Goal: Task Accomplishment & Management: Complete application form

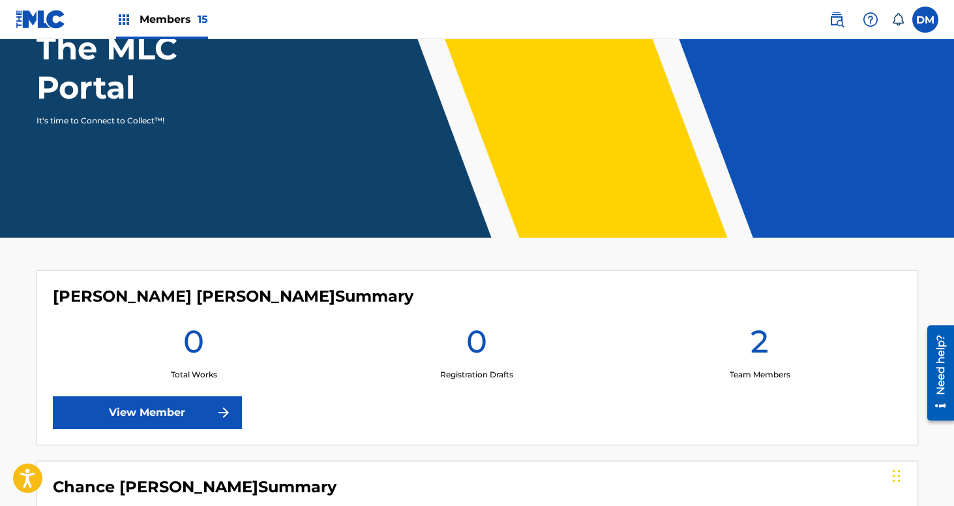
scroll to position [286, 0]
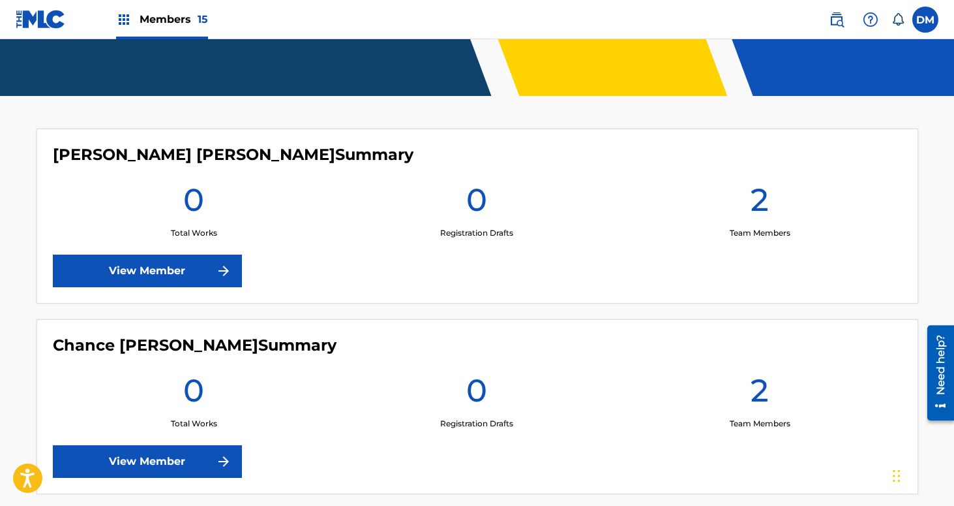
click at [196, 272] on link "View Member" at bounding box center [147, 270] width 189 height 33
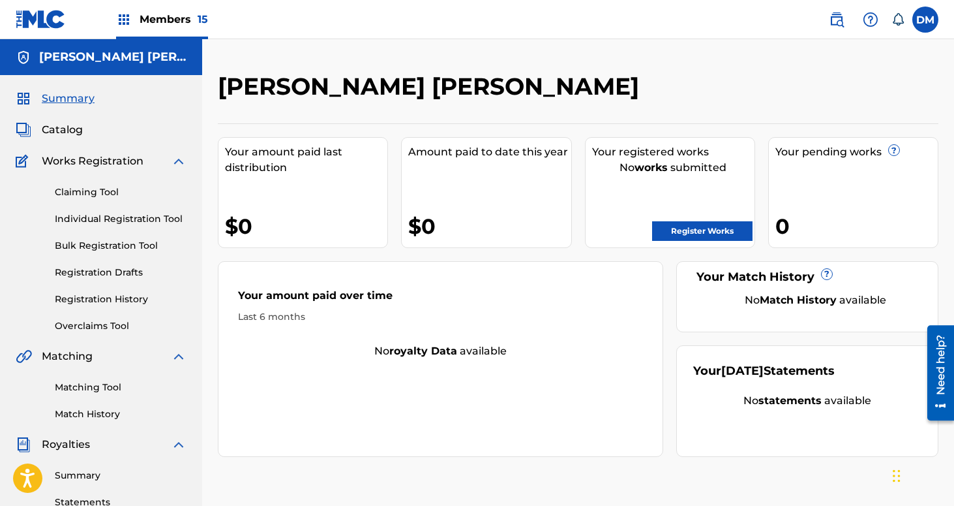
click at [111, 222] on link "Individual Registration Tool" at bounding box center [121, 219] width 132 height 14
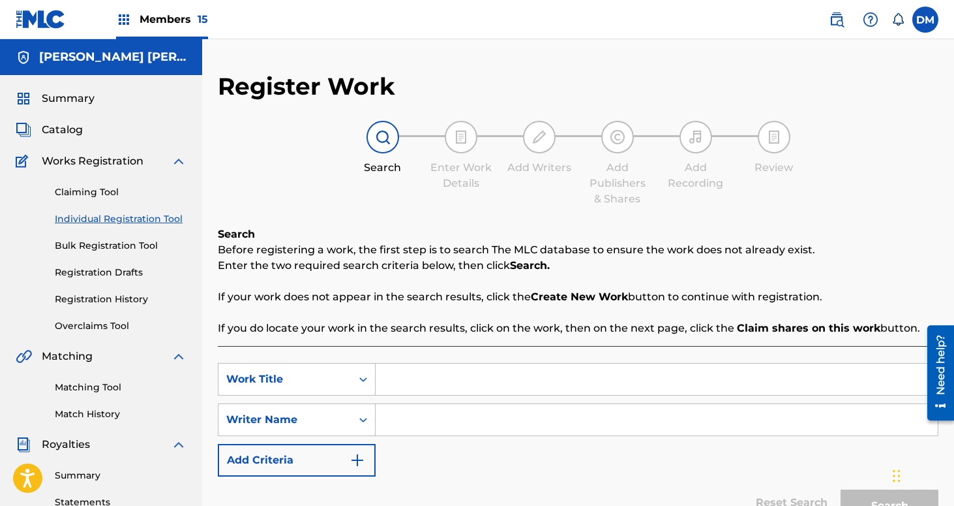
click at [412, 388] on input "Search Form" at bounding box center [657, 378] width 562 height 31
type input "90 in November"
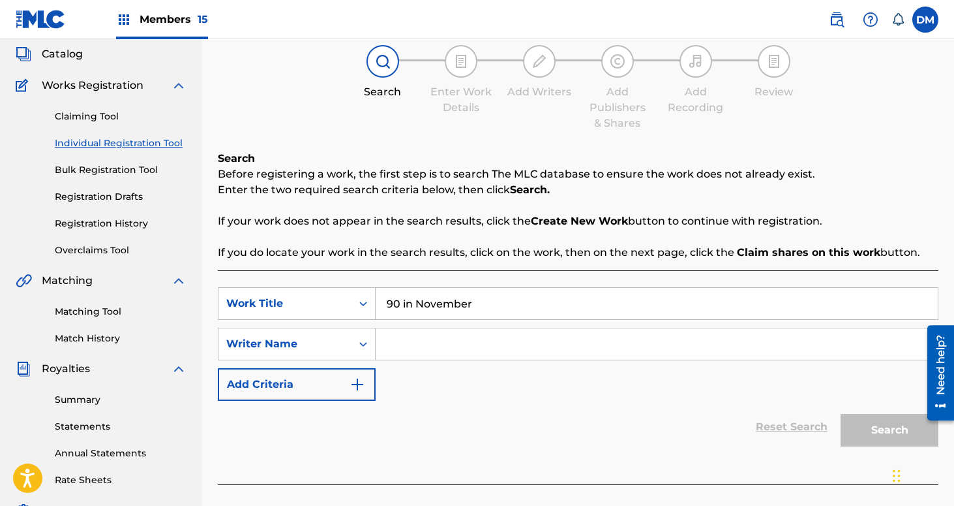
scroll to position [29, 0]
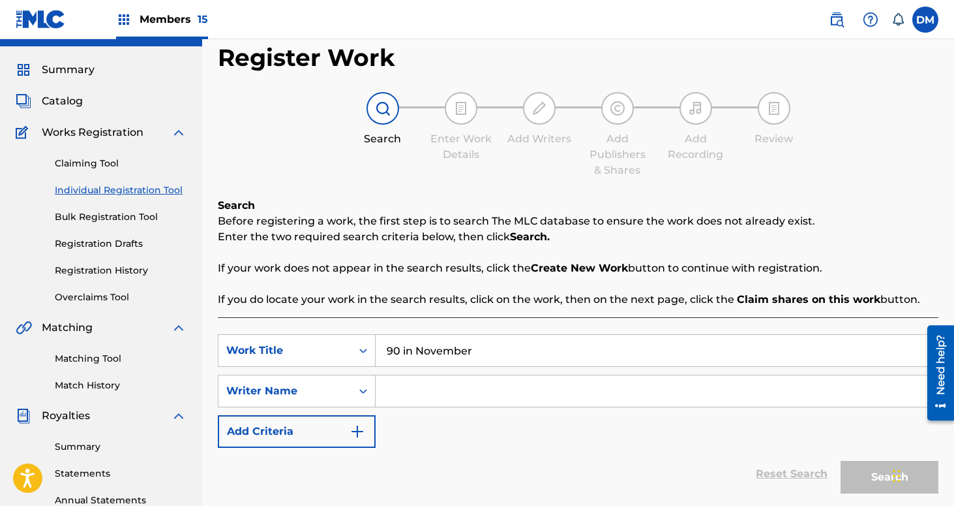
click at [585, 401] on input "Search Form" at bounding box center [657, 390] width 562 height 31
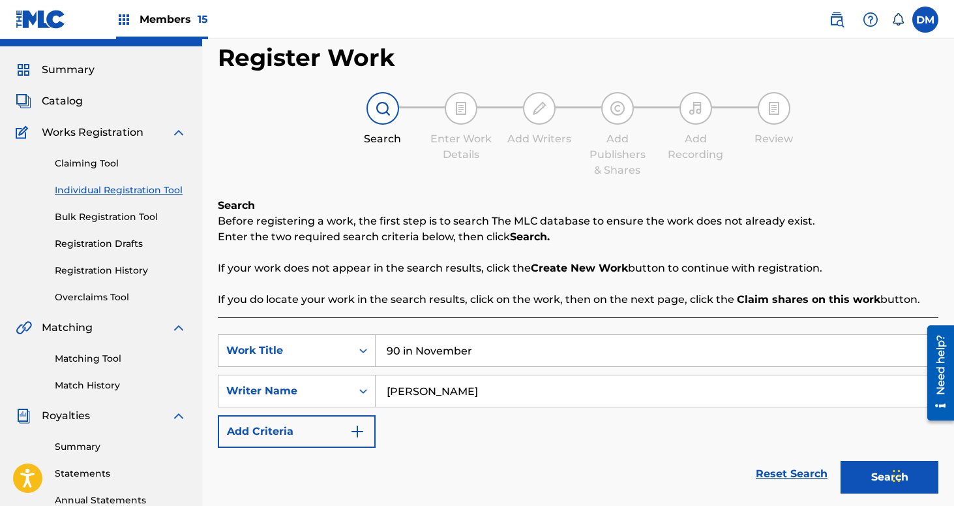
type input "Howerton"
click at [841, 461] on button "Search" at bounding box center [890, 477] width 98 height 33
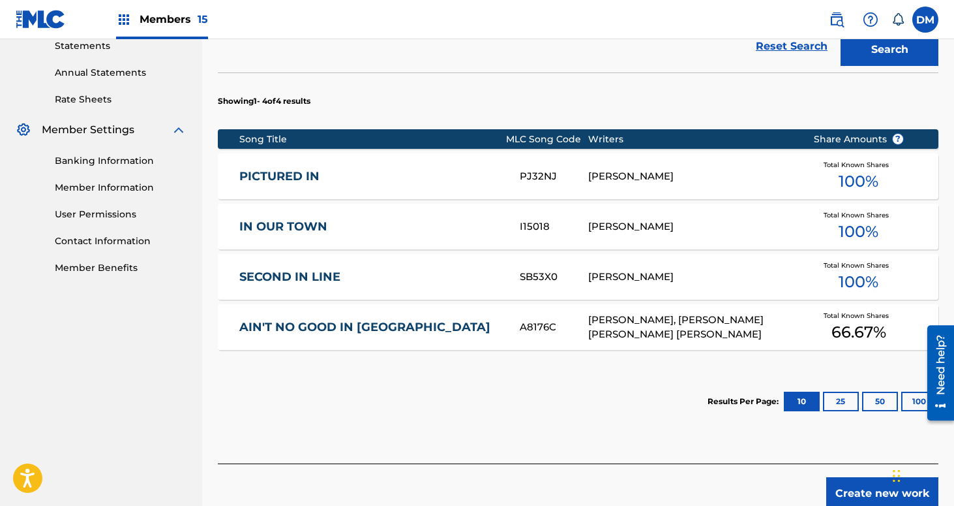
scroll to position [523, 0]
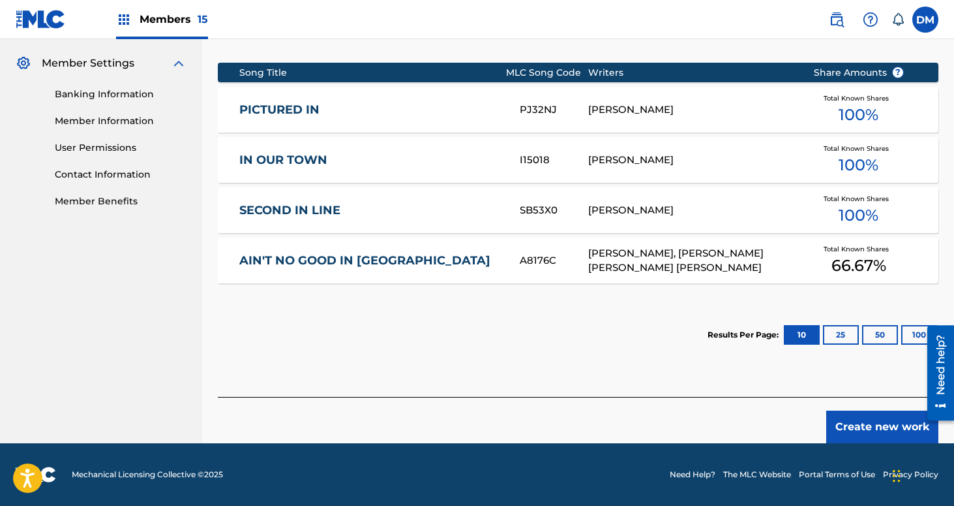
click at [879, 428] on button "Create new work" at bounding box center [883, 426] width 112 height 33
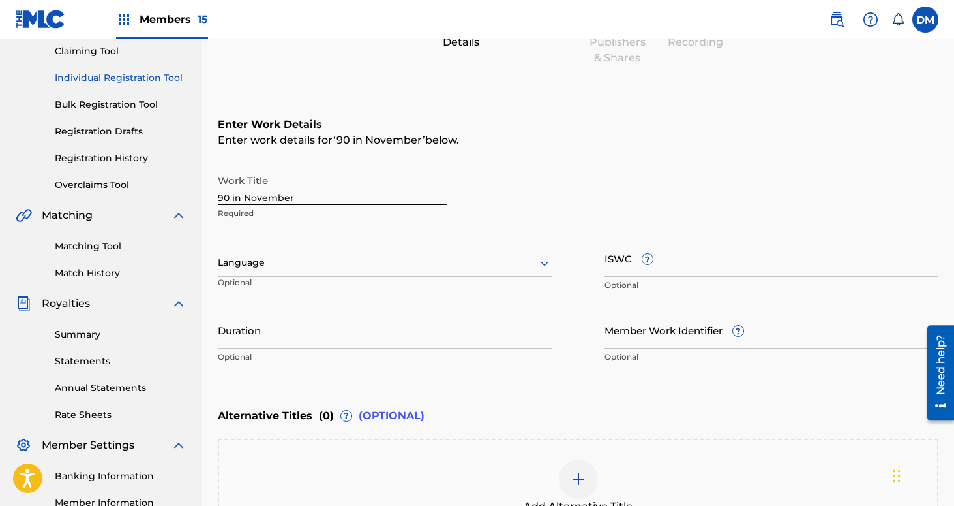
scroll to position [160, 0]
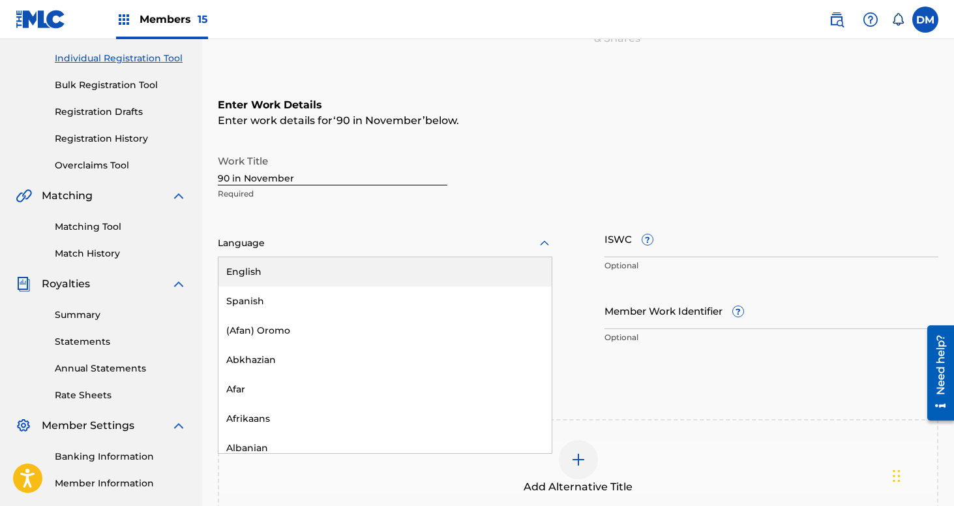
click at [343, 244] on div at bounding box center [385, 243] width 335 height 16
click at [341, 271] on div "English" at bounding box center [385, 271] width 333 height 29
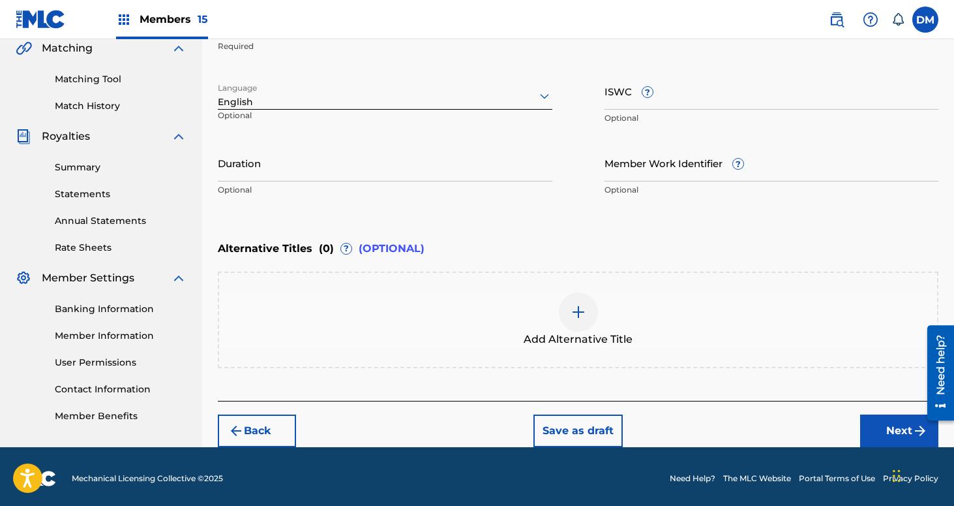
scroll to position [311, 0]
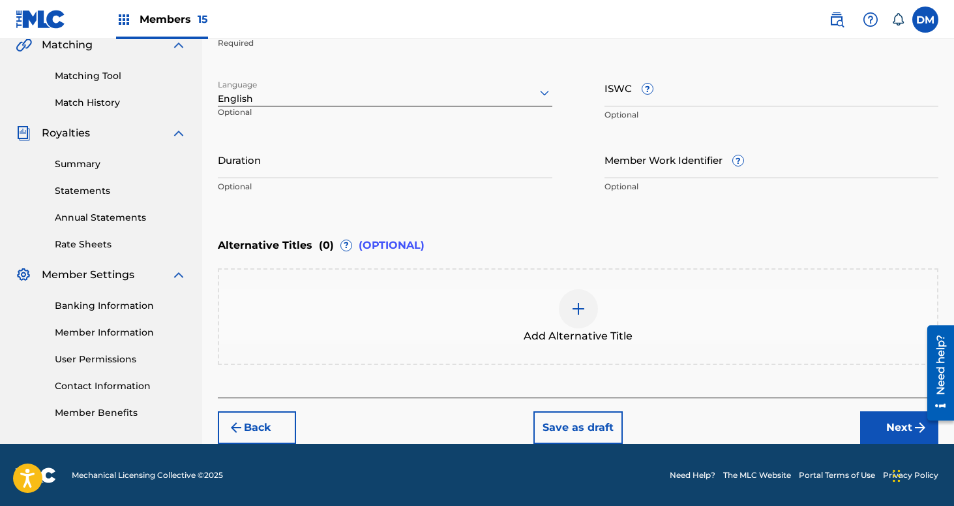
click at [891, 425] on button "Next" at bounding box center [900, 427] width 78 height 33
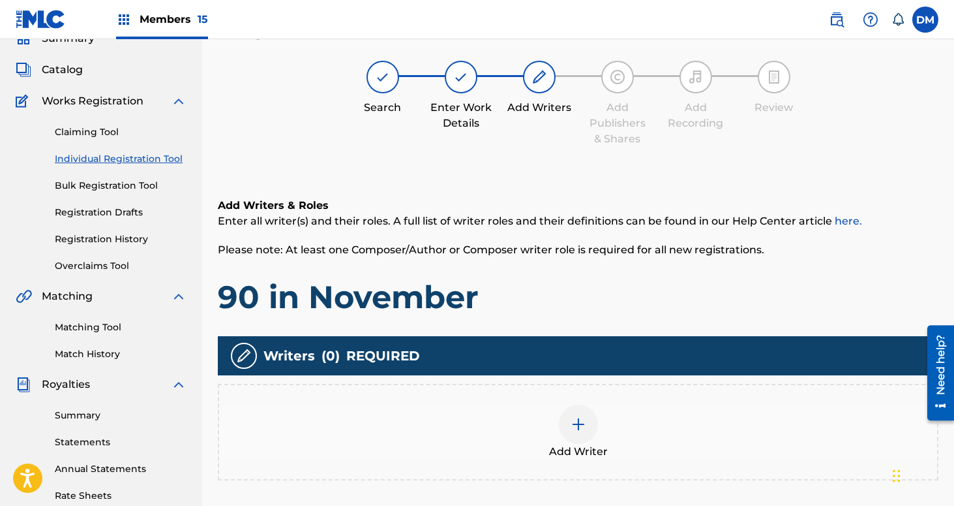
scroll to position [59, 0]
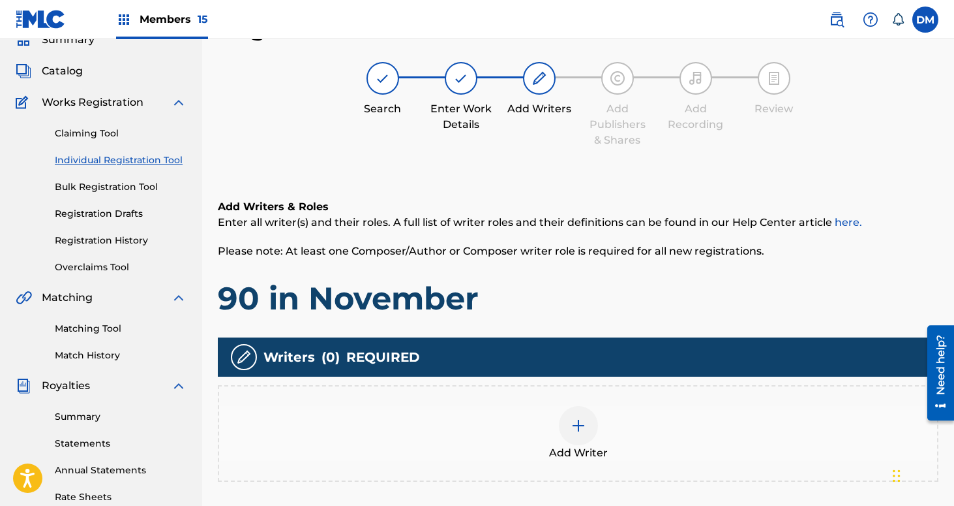
click at [585, 425] on img at bounding box center [579, 426] width 16 height 16
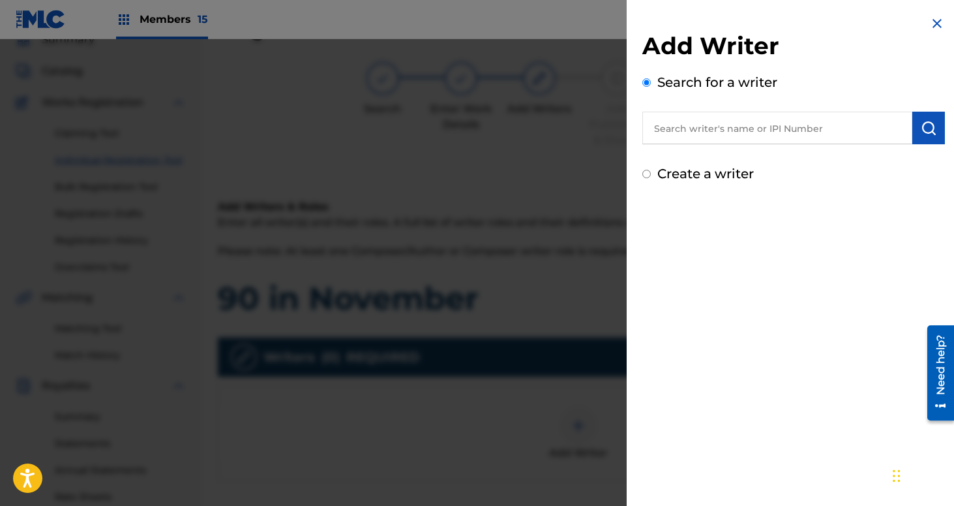
click at [785, 136] on input "text" at bounding box center [778, 128] width 270 height 33
type input "Blair Howerton"
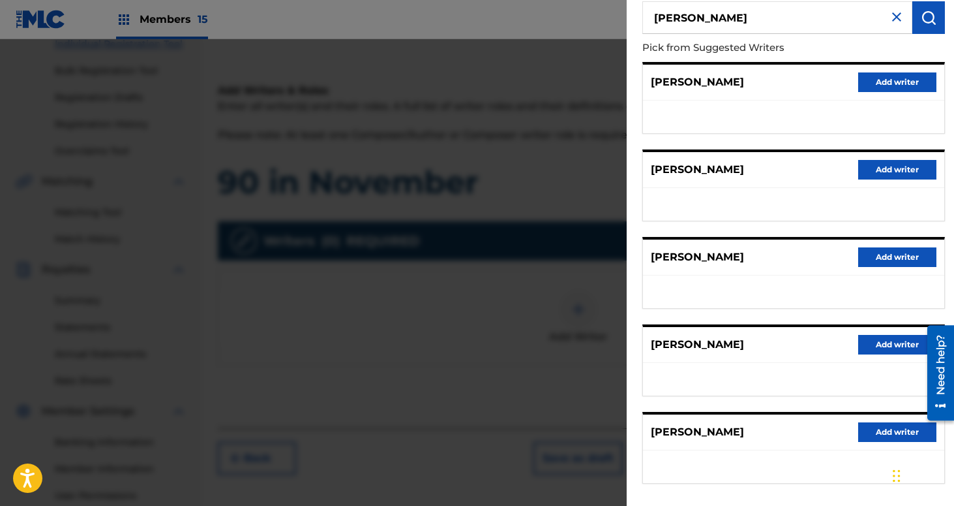
scroll to position [170, 0]
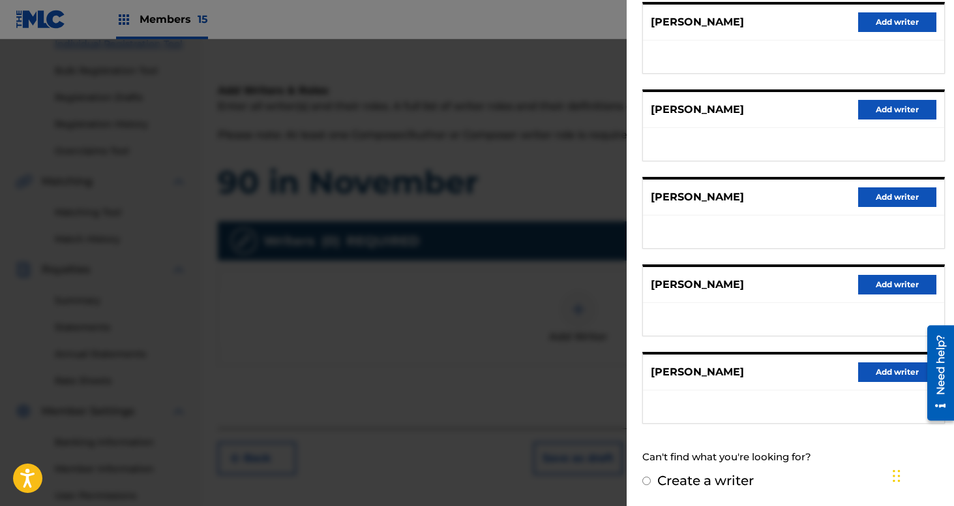
click at [648, 484] on input "Create a writer" at bounding box center [647, 480] width 8 height 8
radio input "false"
radio input "true"
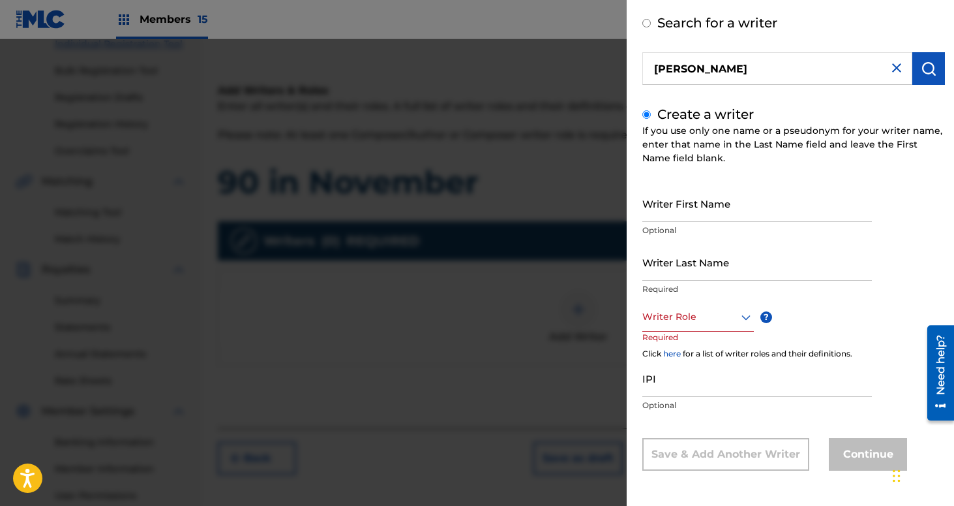
scroll to position [59, 0]
click at [664, 207] on input "Writer First Name" at bounding box center [758, 203] width 230 height 37
type input "Blair"
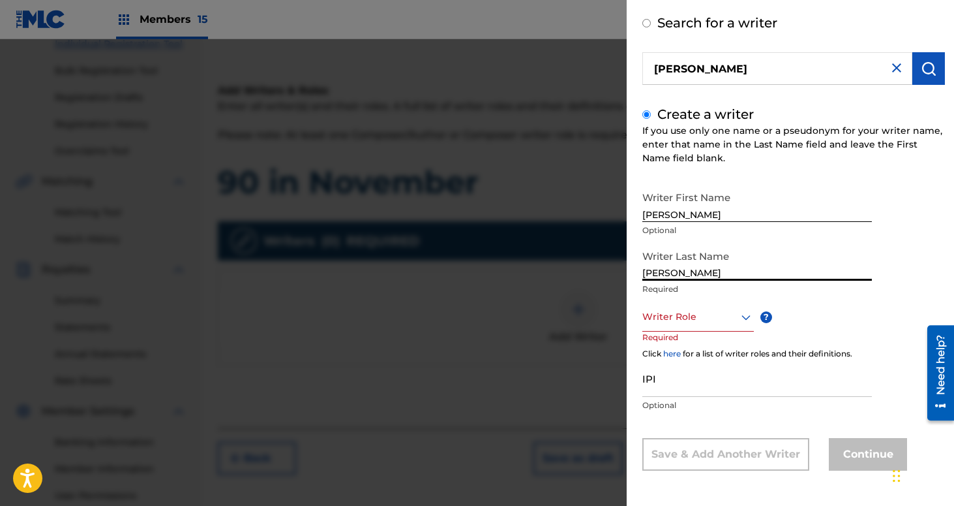
type input "Howerton"
click at [691, 320] on div at bounding box center [699, 317] width 112 height 16
click at [692, 346] on div "Composer/Author" at bounding box center [698, 345] width 110 height 29
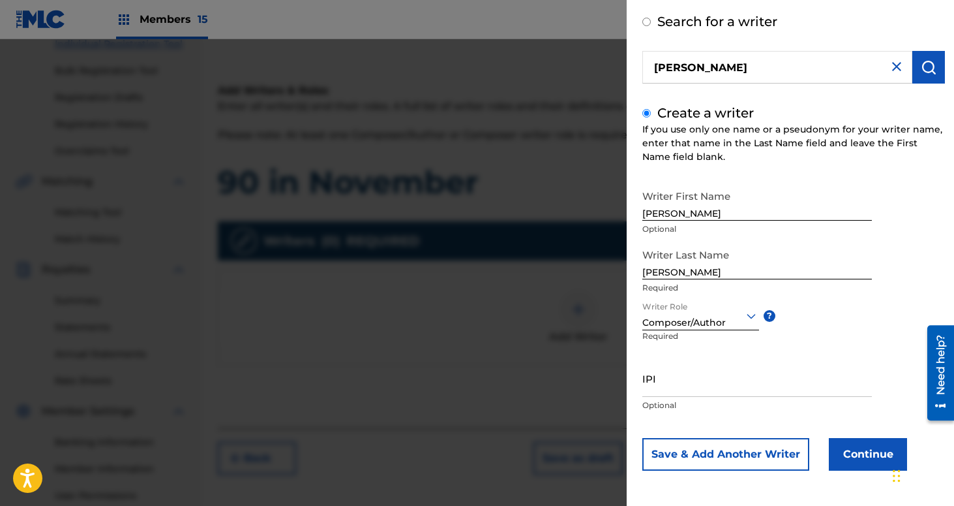
click at [680, 391] on input "IPI" at bounding box center [758, 377] width 230 height 37
paste input "1064099162)"
type input "1064099162"
click at [764, 455] on button "Save & Add Another Writer" at bounding box center [726, 454] width 167 height 33
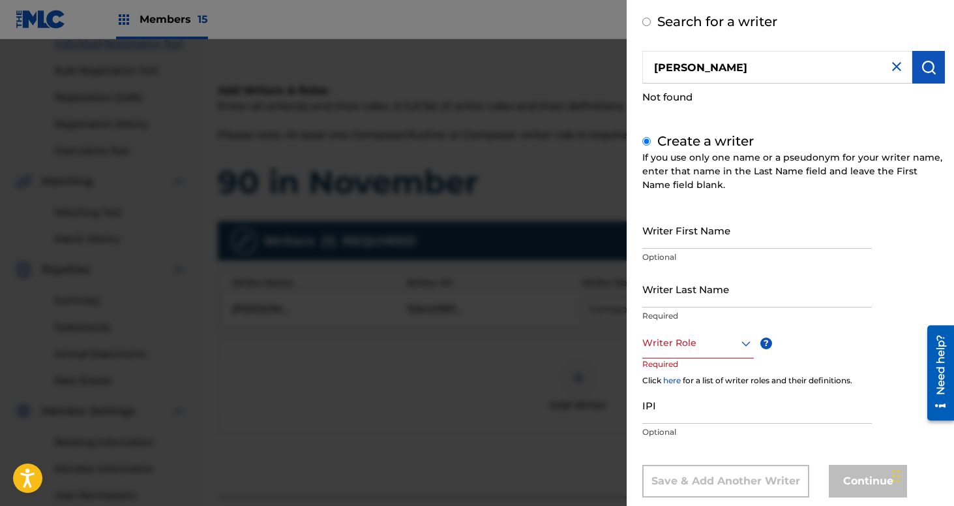
click at [681, 236] on input "Writer First Name" at bounding box center [758, 229] width 230 height 37
type input "Chance"
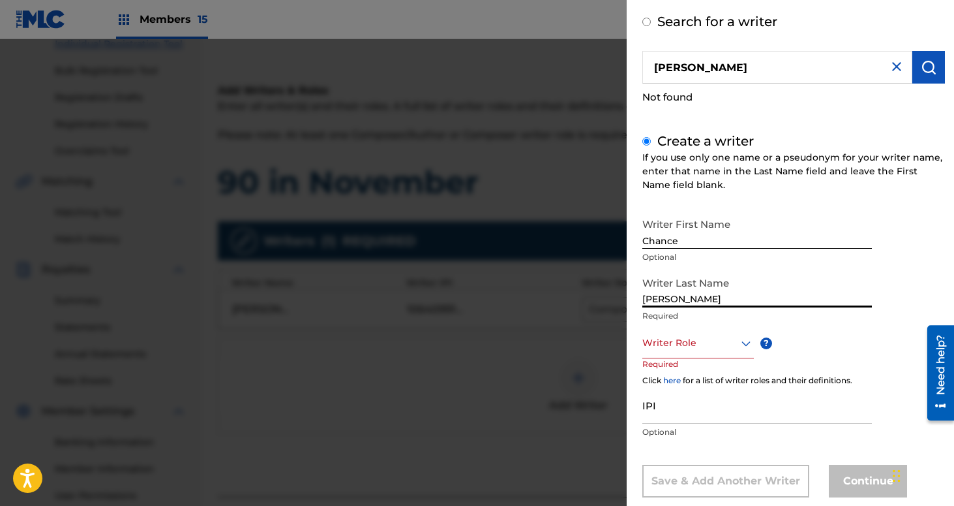
type input "Williams"
click at [690, 352] on div "Writer Role" at bounding box center [699, 343] width 112 height 29
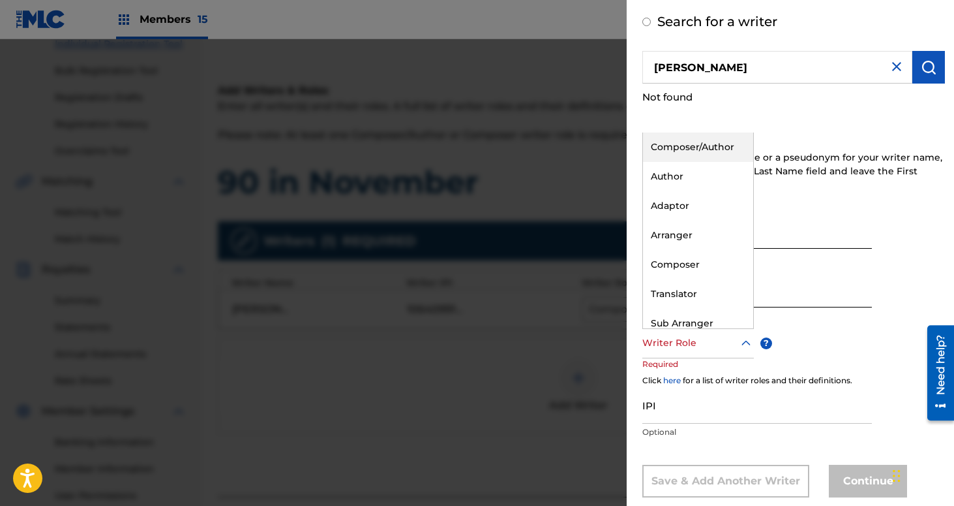
click at [684, 147] on div "Composer/Author" at bounding box center [698, 146] width 110 height 29
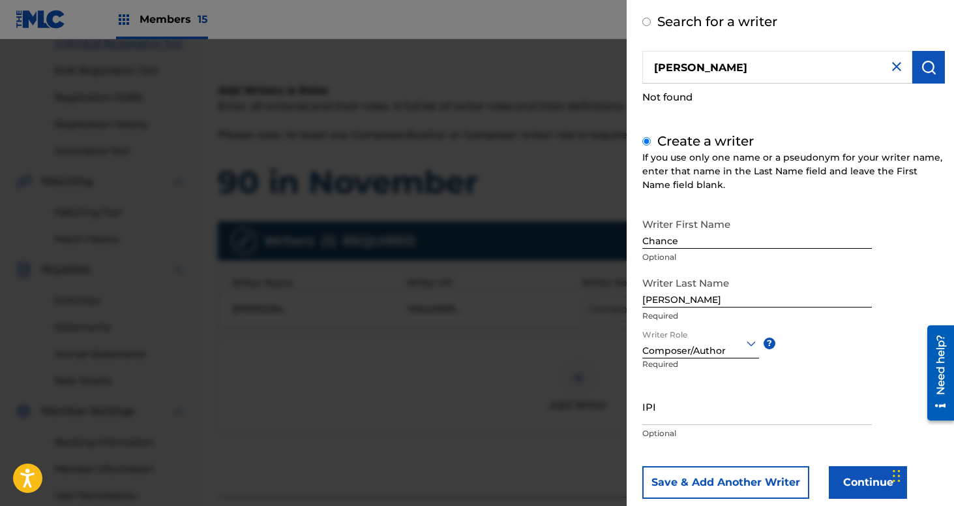
click at [657, 400] on input "IPI" at bounding box center [758, 406] width 230 height 37
paste input "1064258661)"
type input "1064258661"
click at [757, 498] on div "Add Writer Search for a writer Blair Howerton Not found Create a writer If you …" at bounding box center [794, 236] width 334 height 594
click at [747, 480] on button "Save & Add Another Writer" at bounding box center [726, 482] width 167 height 33
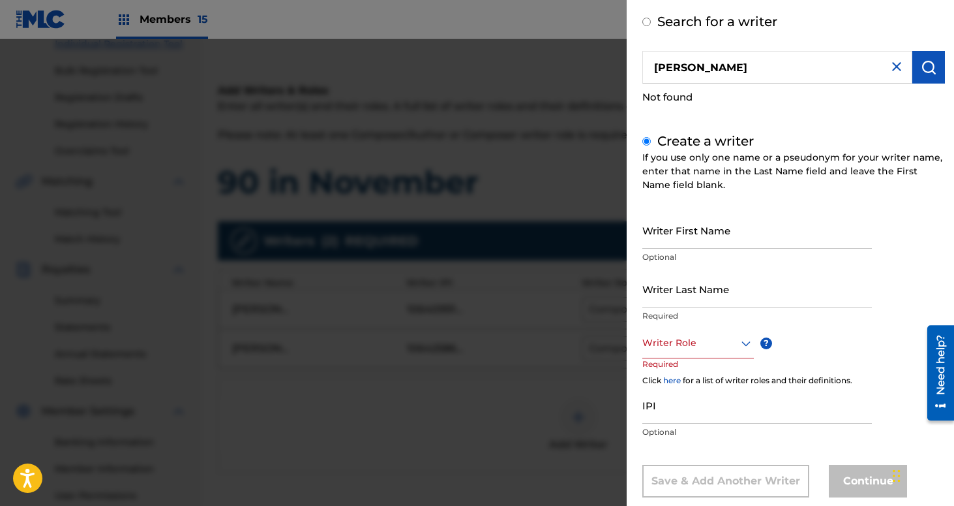
click at [695, 236] on input "Writer First Name" at bounding box center [758, 229] width 230 height 37
type input "Joshua"
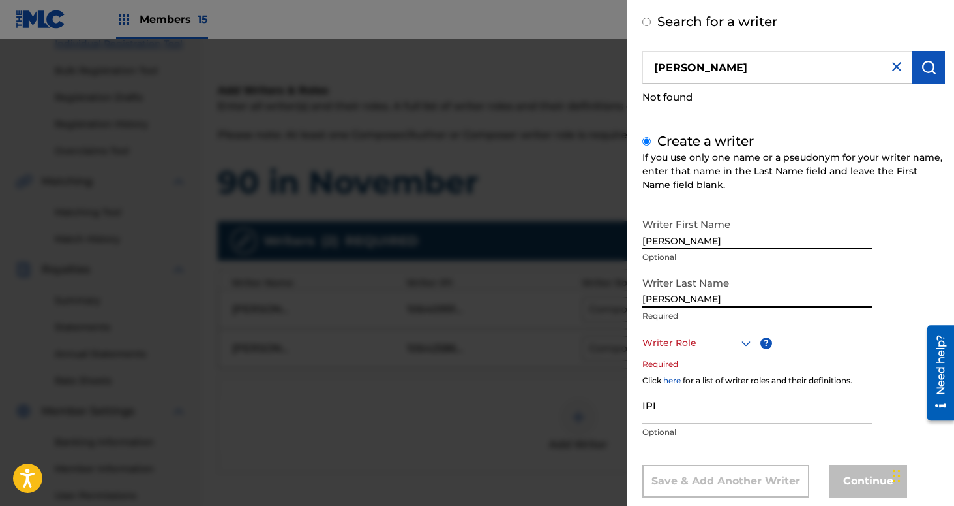
type input "Malett"
click at [682, 337] on div at bounding box center [699, 343] width 112 height 16
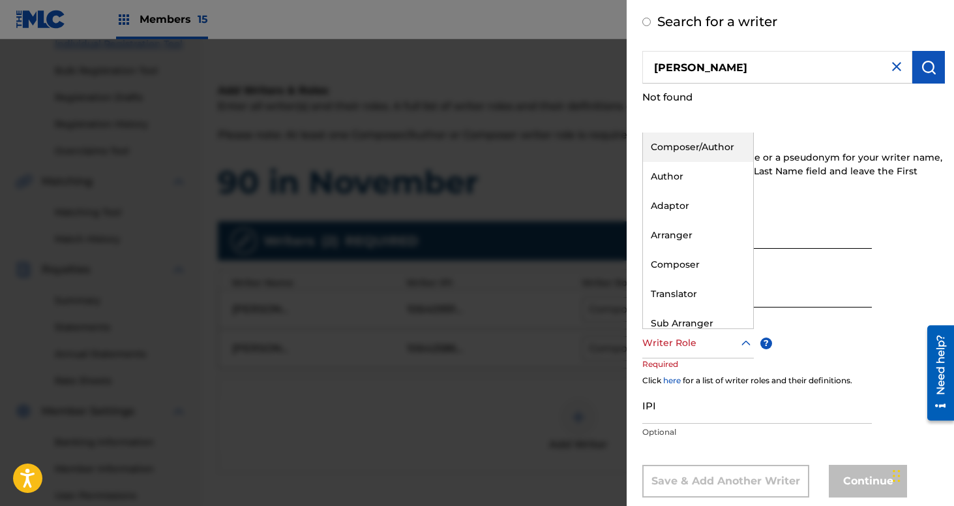
click at [685, 145] on div "Composer/Author" at bounding box center [698, 146] width 110 height 29
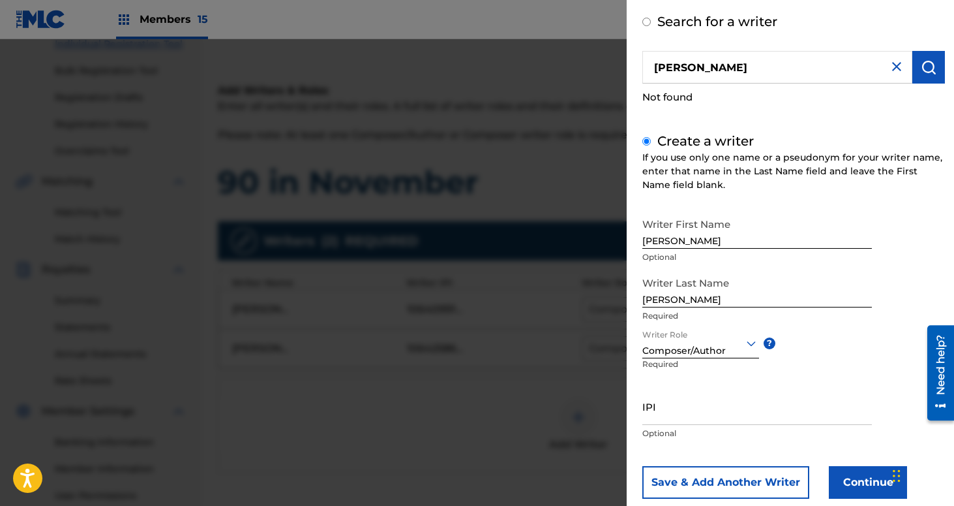
click at [675, 411] on input "IPI" at bounding box center [758, 406] width 230 height 37
click at [664, 413] on input "IPI" at bounding box center [758, 406] width 230 height 37
paste input "1115023520)"
type input "1115023520"
click at [868, 480] on button "Continue" at bounding box center [868, 482] width 78 height 33
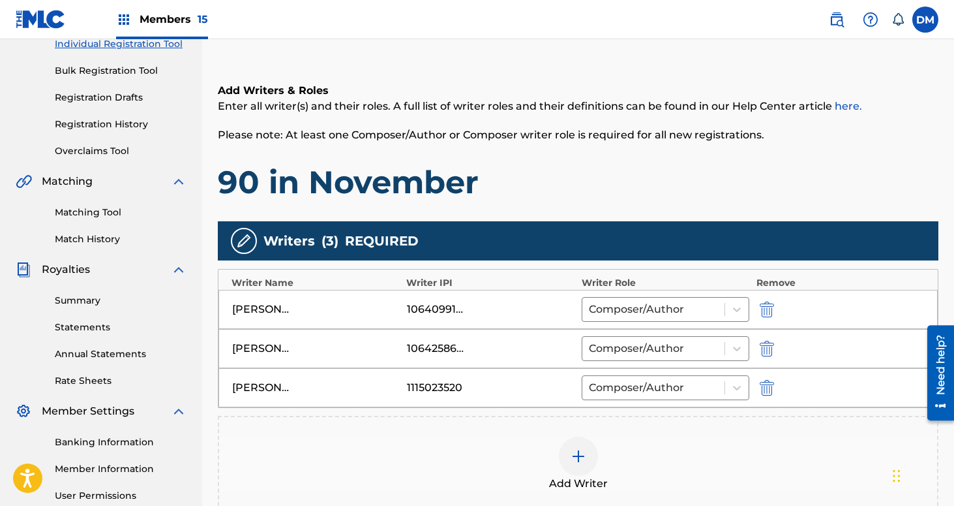
click at [582, 454] on img at bounding box center [579, 456] width 16 height 16
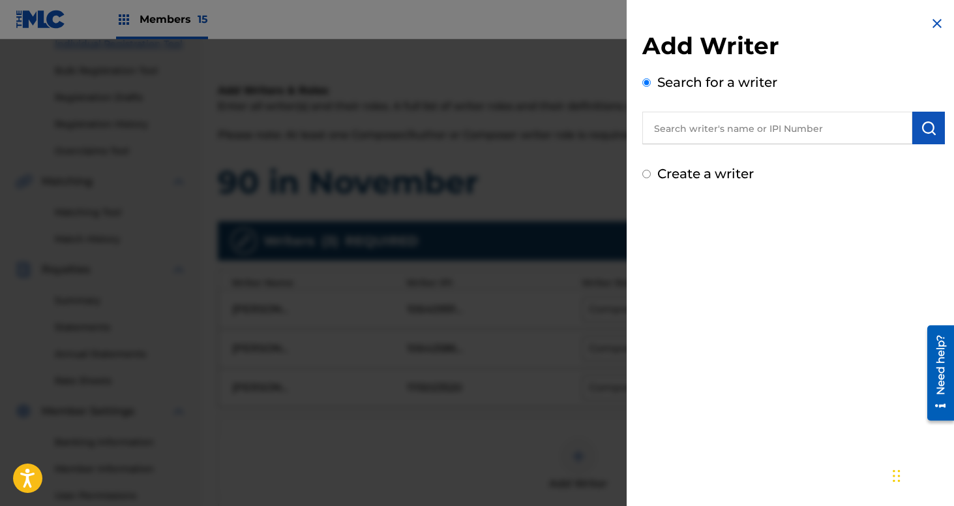
click at [657, 147] on div "Add Writer Search for a writer Create a writer" at bounding box center [794, 107] width 303 height 152
click at [662, 137] on input "text" at bounding box center [778, 128] width 270 height 33
type input "samuel houdek"
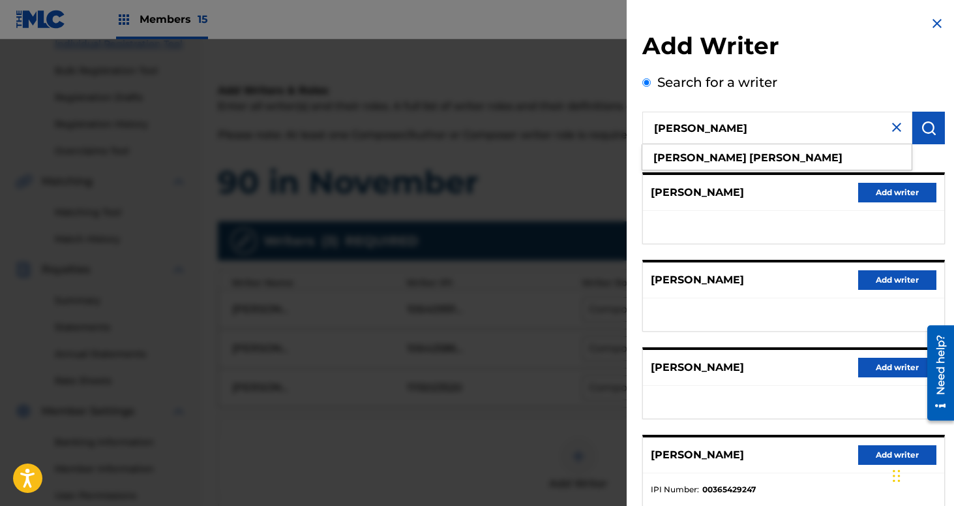
click at [888, 451] on button "Add writer" at bounding box center [898, 455] width 78 height 20
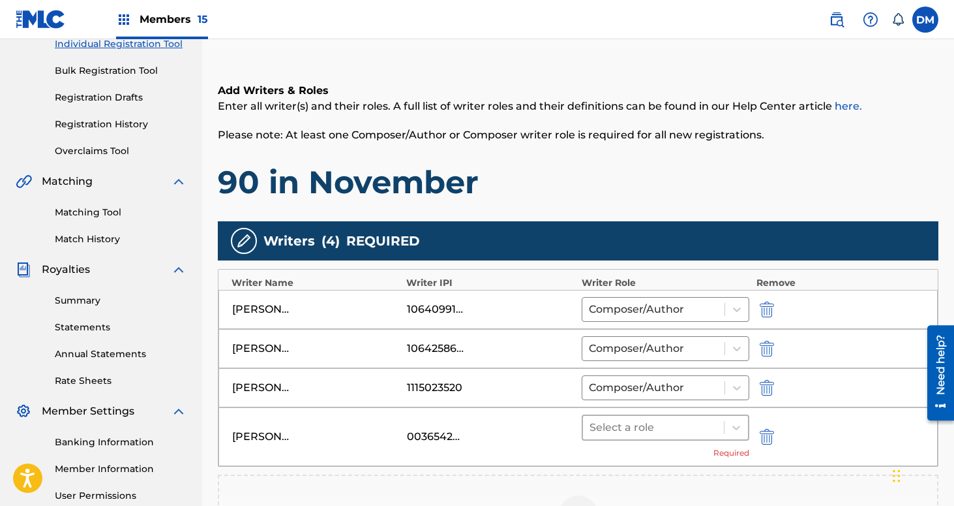
click at [675, 423] on div at bounding box center [654, 427] width 129 height 18
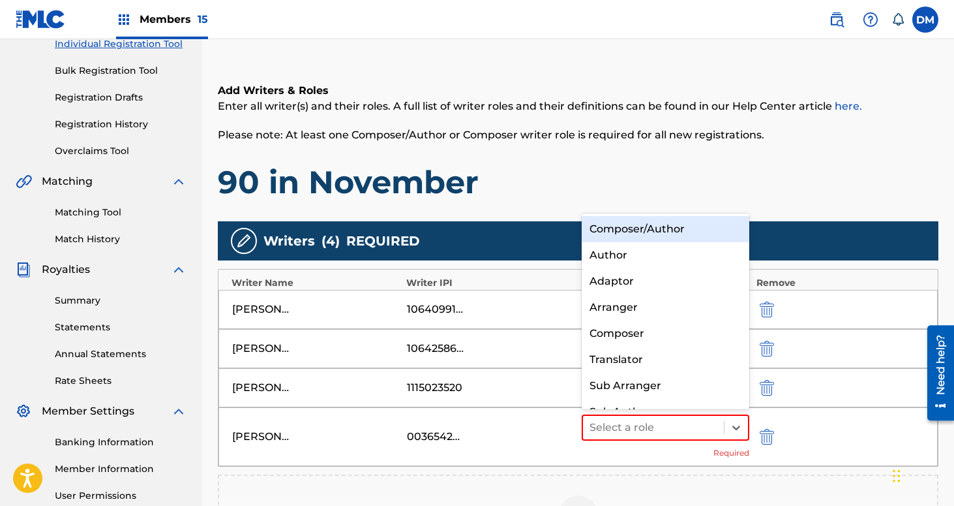
click at [634, 222] on div "Composer/Author" at bounding box center [666, 229] width 168 height 26
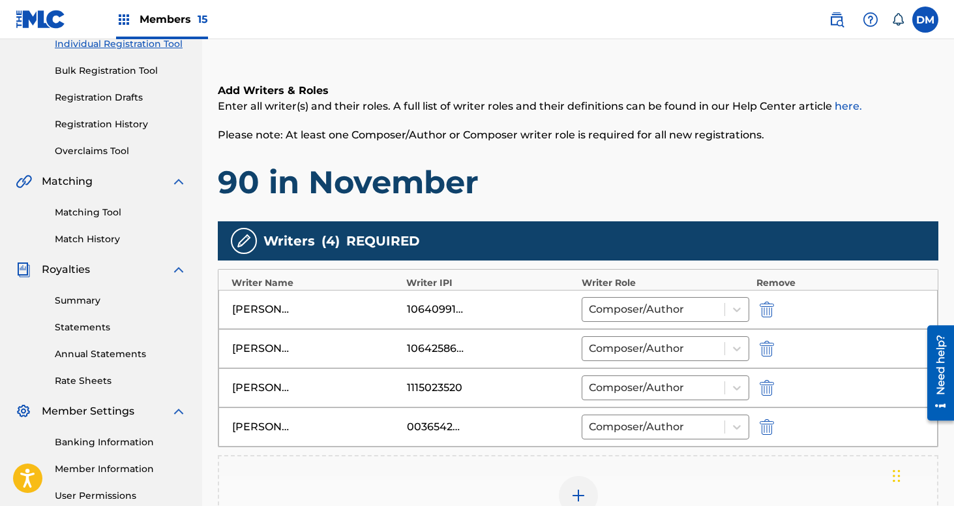
click at [580, 495] on img at bounding box center [579, 495] width 16 height 16
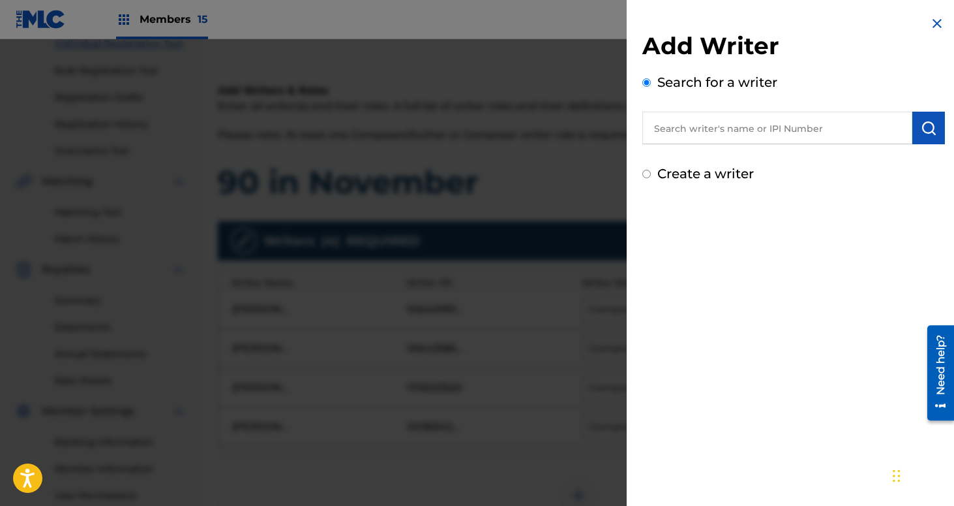
click at [824, 127] on input "text" at bounding box center [778, 128] width 270 height 33
paste input "1064259658"
type input "1064259658"
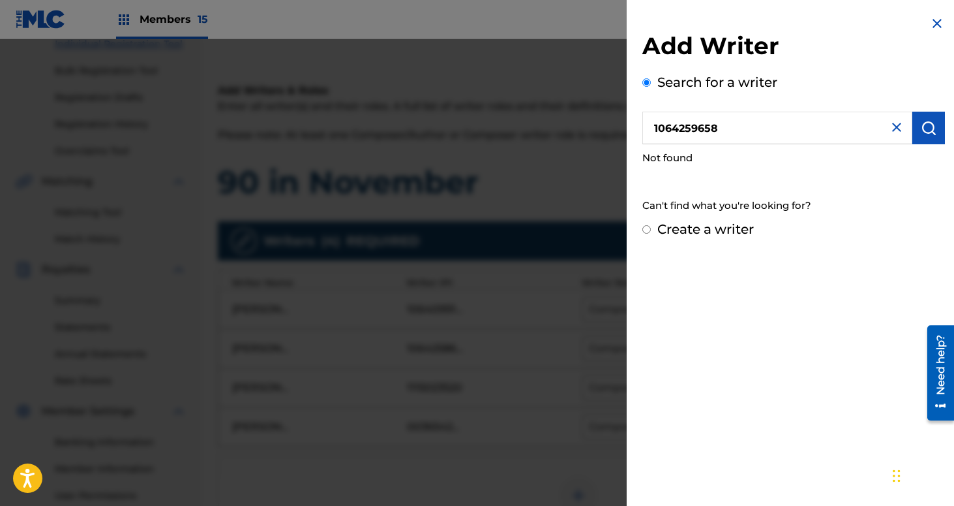
click at [703, 232] on label "Create a writer" at bounding box center [706, 229] width 97 height 16
radio input "true"
click at [651, 232] on input "Create a writer" at bounding box center [647, 229] width 8 height 8
radio input "false"
radio input "true"
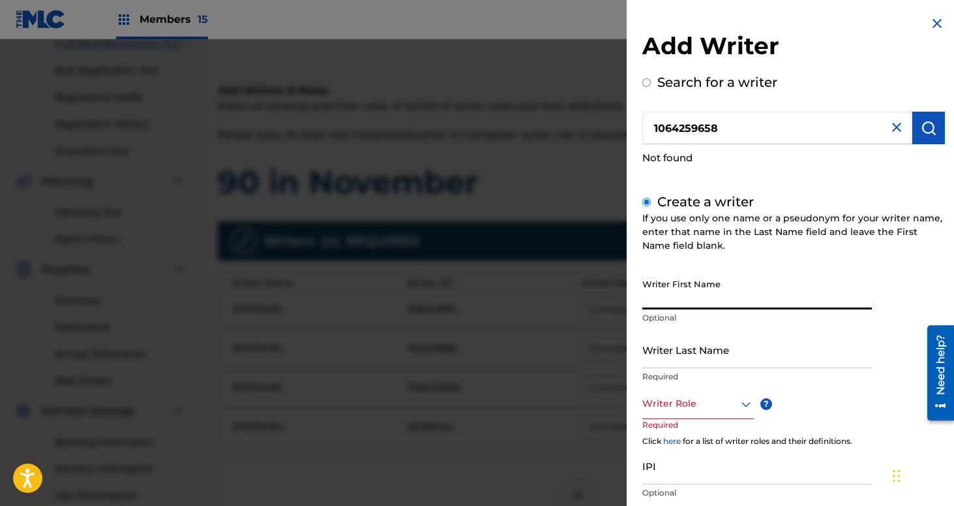
click at [774, 296] on input "Writer First Name" at bounding box center [758, 290] width 230 height 37
type input "Kendall"
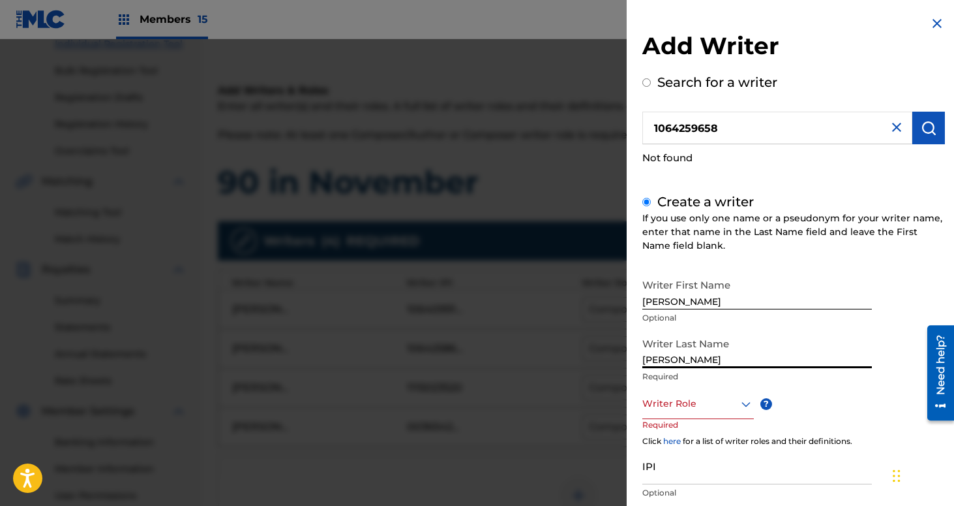
type input "Powell"
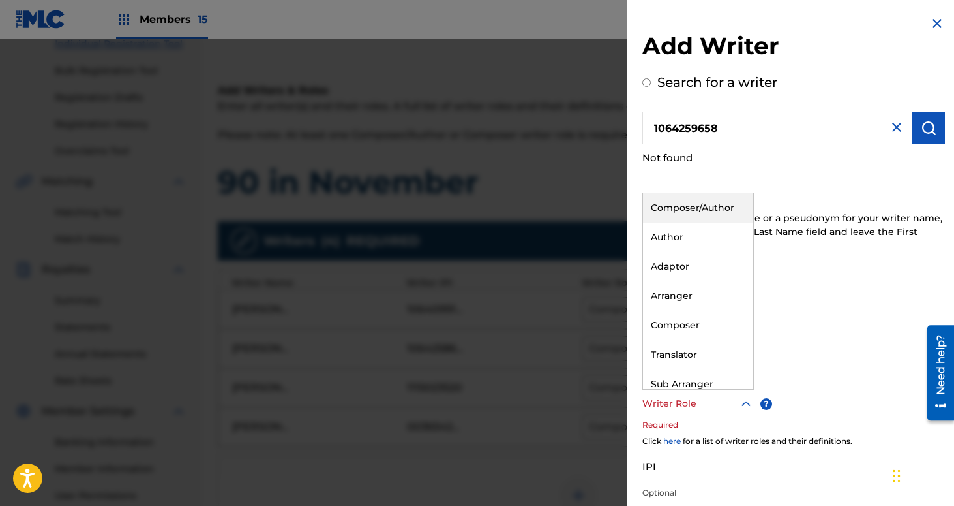
click at [698, 408] on div at bounding box center [699, 403] width 112 height 16
click at [688, 215] on div "Composer/Author" at bounding box center [698, 207] width 110 height 29
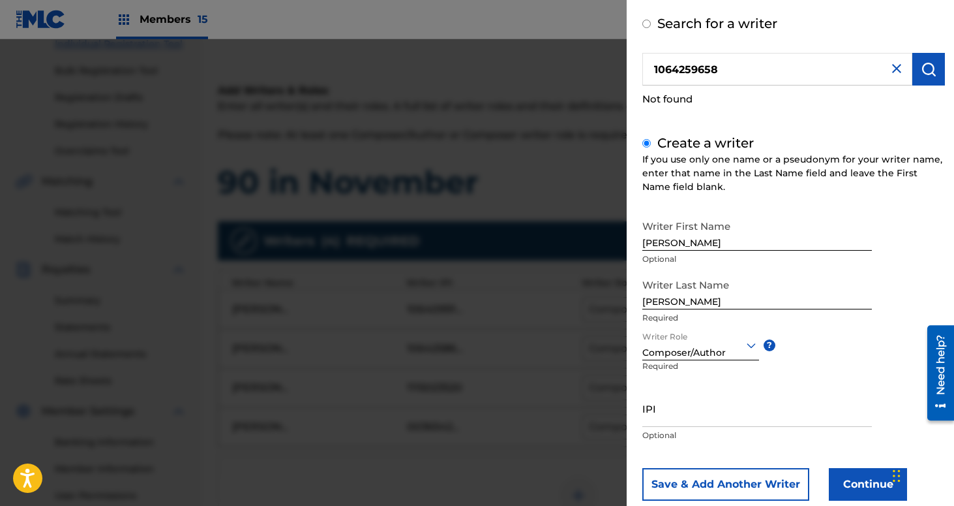
scroll to position [88, 0]
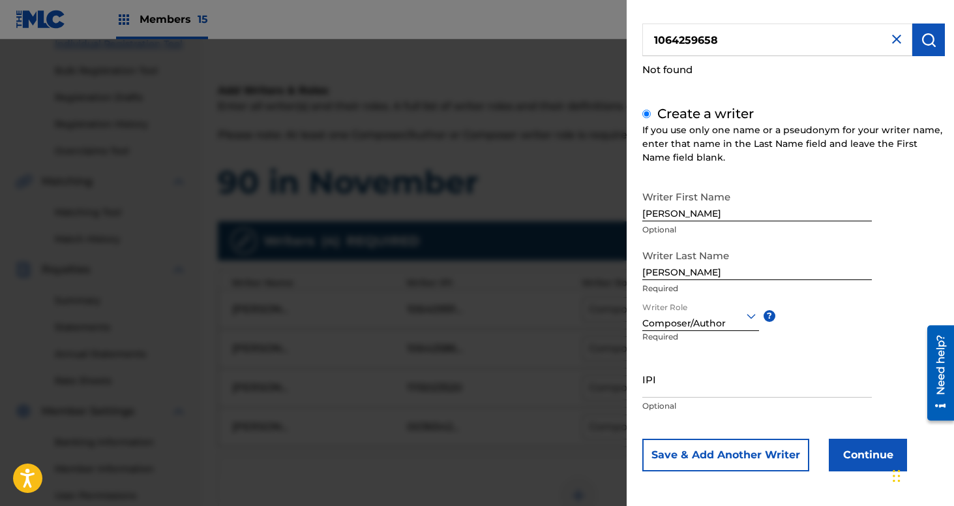
click at [667, 370] on input "IPI" at bounding box center [758, 378] width 230 height 37
paste input "1064259658"
type input "1064259658"
click at [844, 454] on button "Continue" at bounding box center [868, 454] width 78 height 33
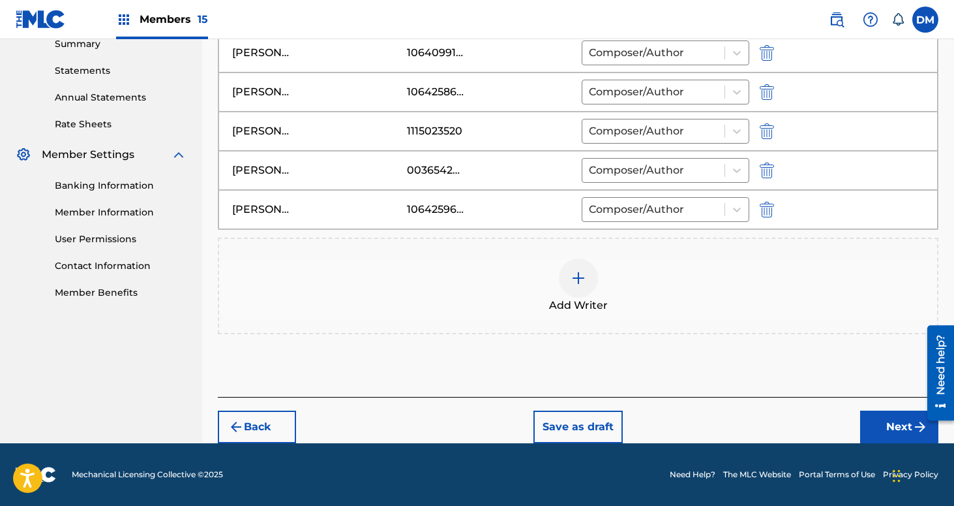
click at [889, 423] on button "Next" at bounding box center [900, 426] width 78 height 33
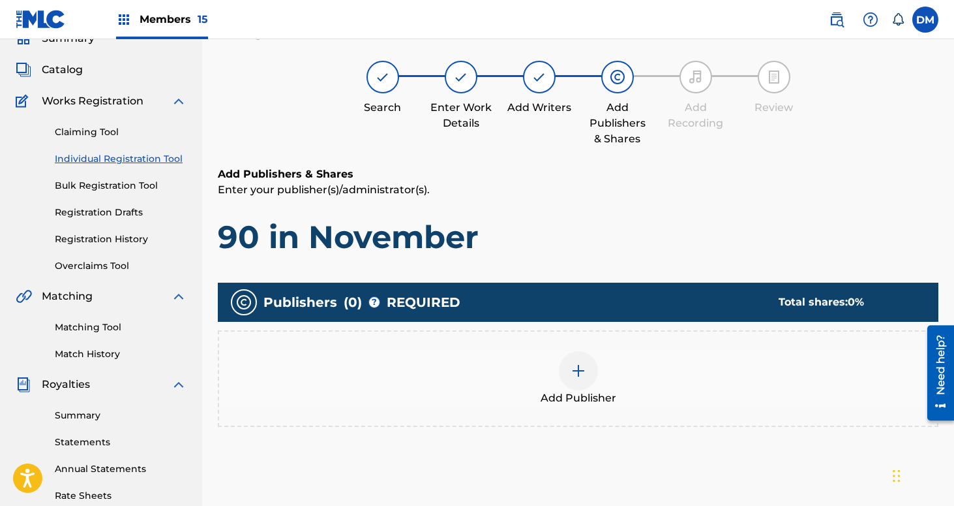
scroll to position [59, 0]
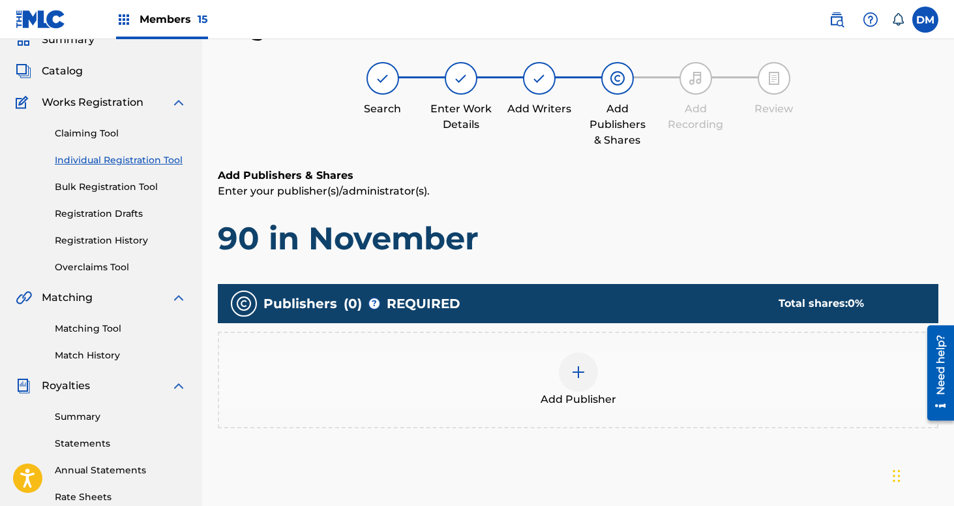
click at [578, 371] on img at bounding box center [579, 372] width 16 height 16
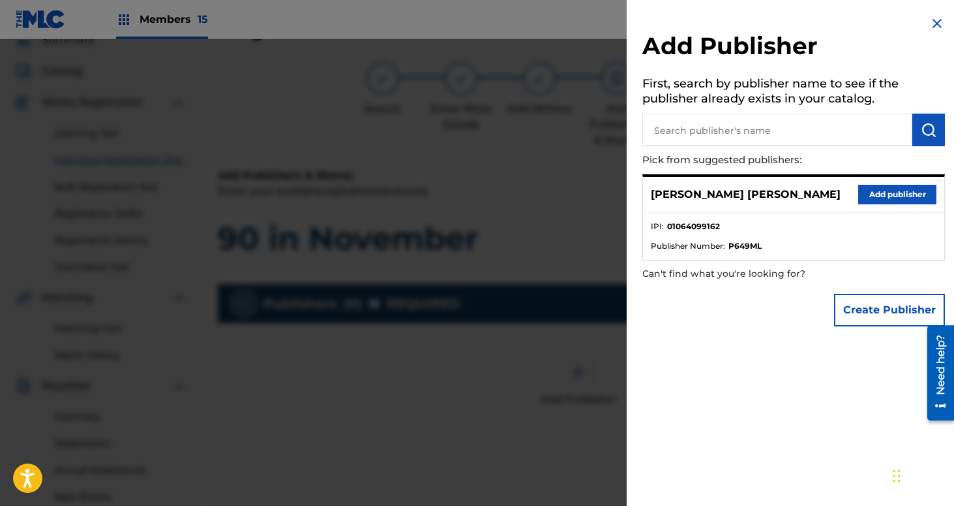
click at [895, 202] on button "Add publisher" at bounding box center [898, 195] width 78 height 20
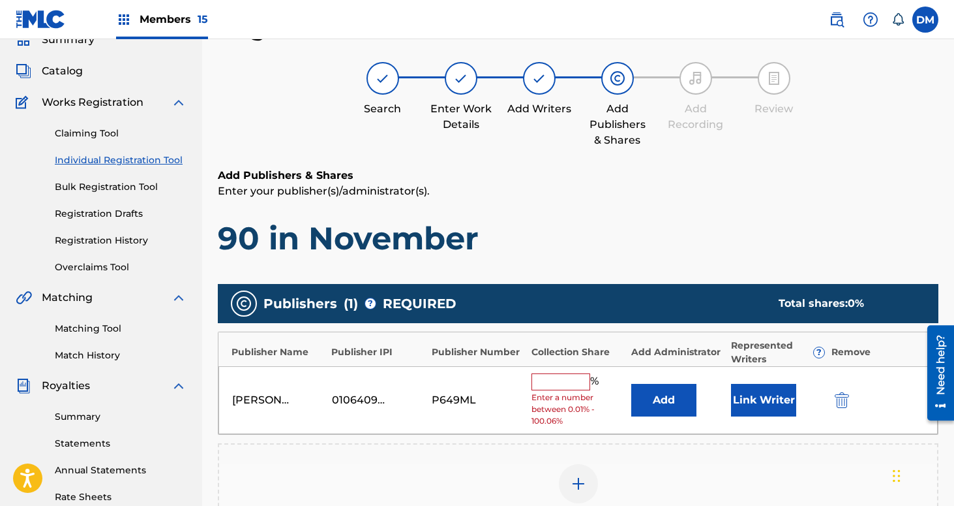
click at [552, 380] on input "text" at bounding box center [561, 381] width 59 height 17
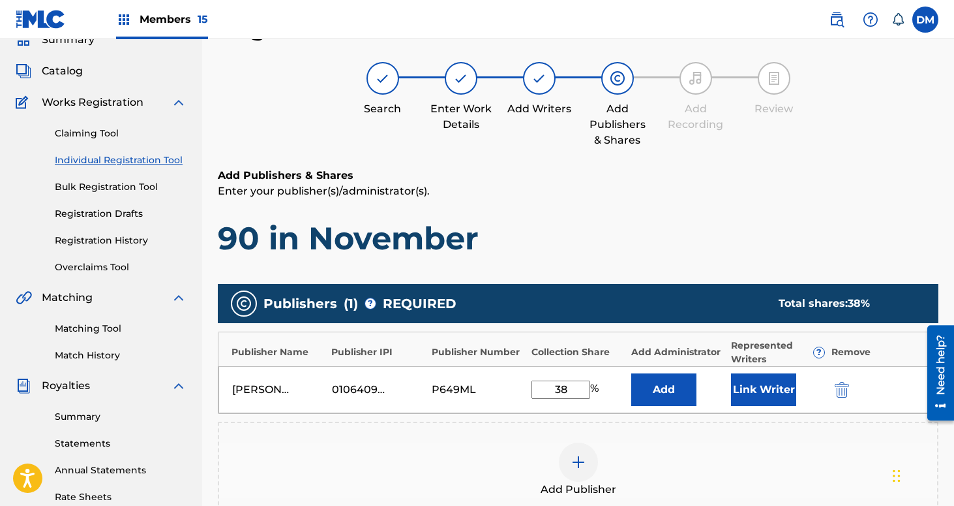
type input "38"
click at [772, 389] on button "Link Writer" at bounding box center [763, 389] width 65 height 33
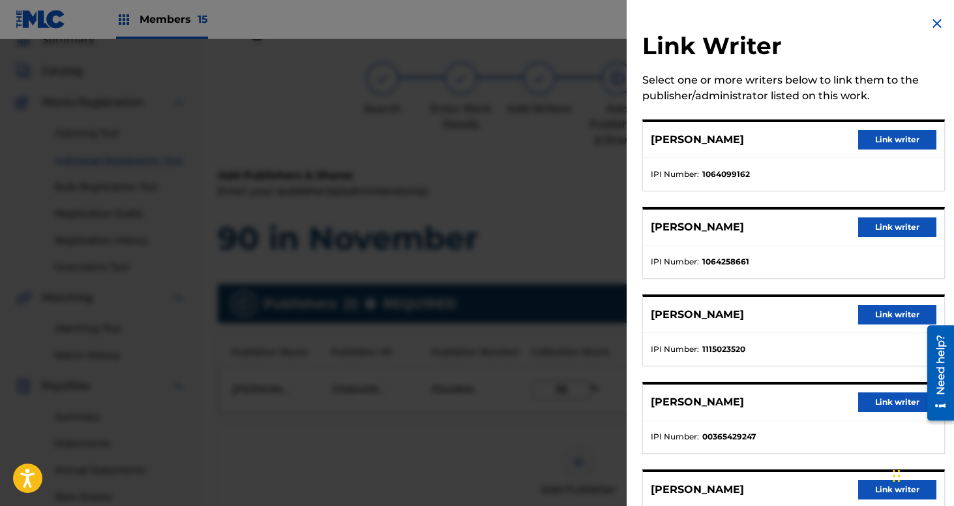
click at [907, 137] on button "Link writer" at bounding box center [898, 140] width 78 height 20
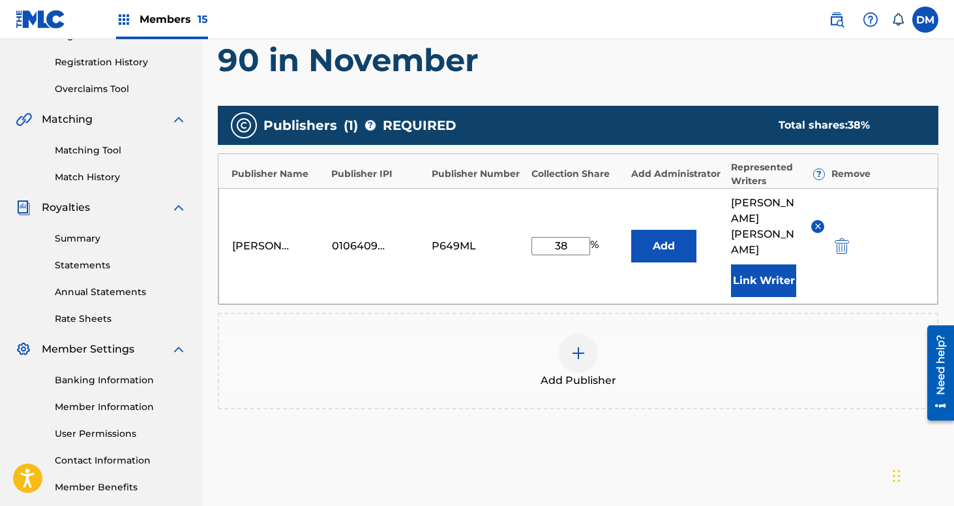
scroll to position [320, 0]
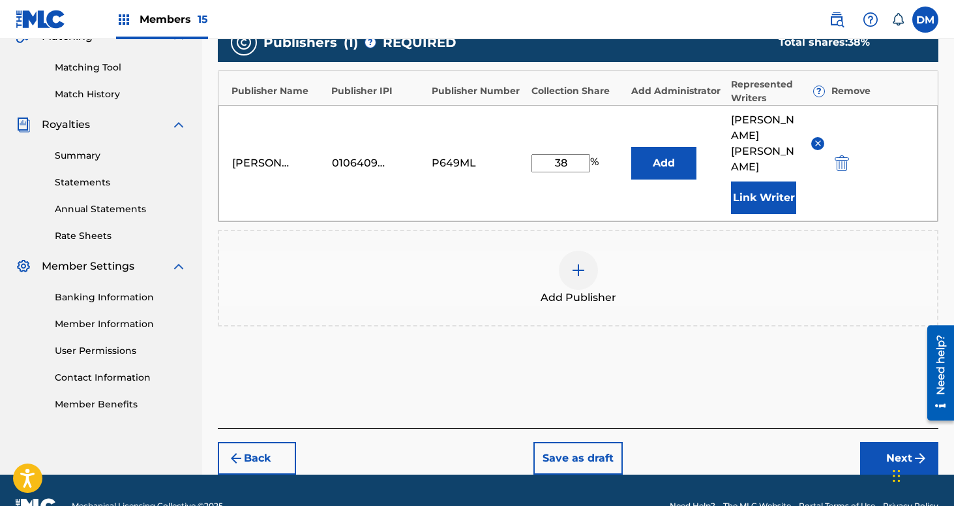
click at [909, 442] on button "Next" at bounding box center [900, 458] width 78 height 33
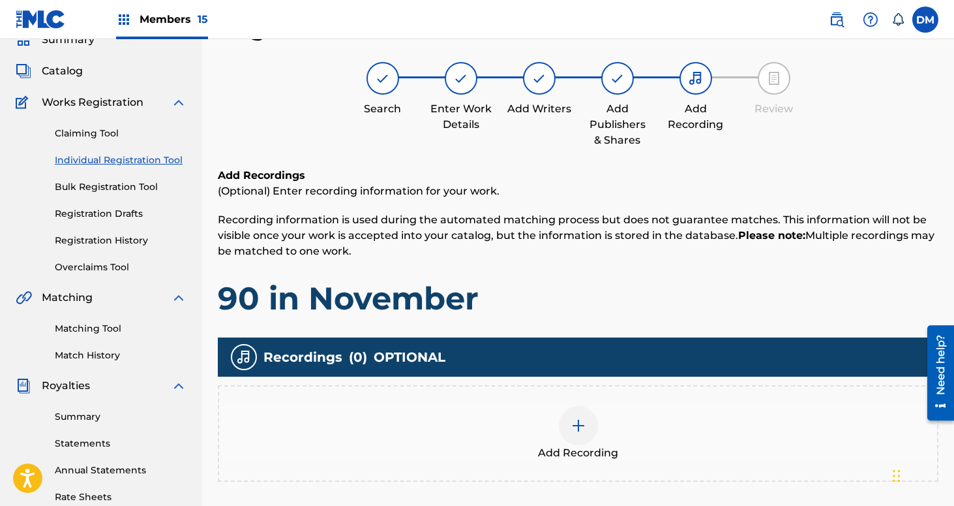
scroll to position [303, 0]
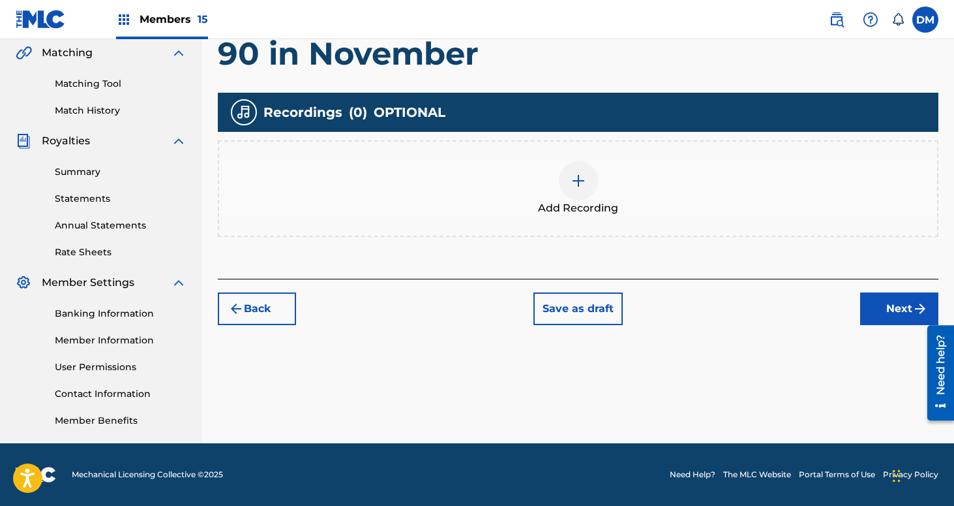
click at [885, 314] on button "Next" at bounding box center [900, 308] width 78 height 33
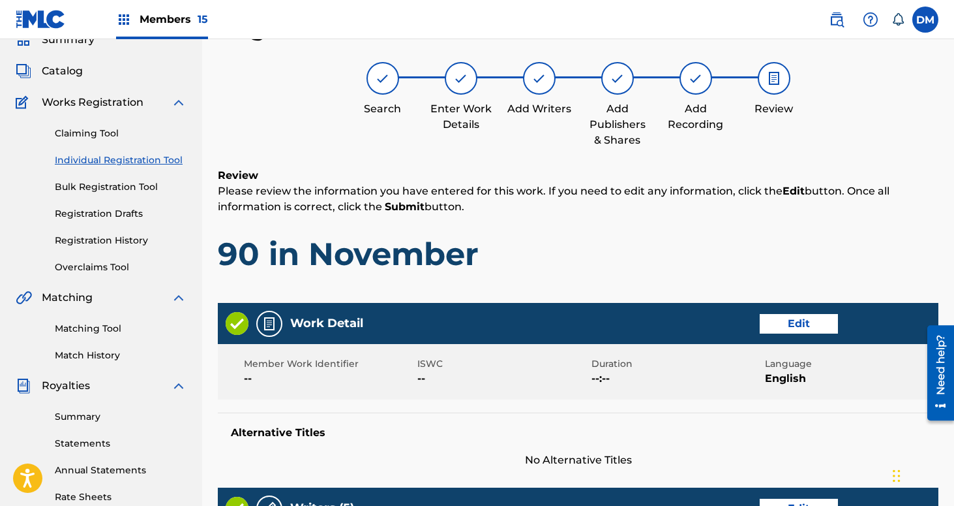
scroll to position [635, 0]
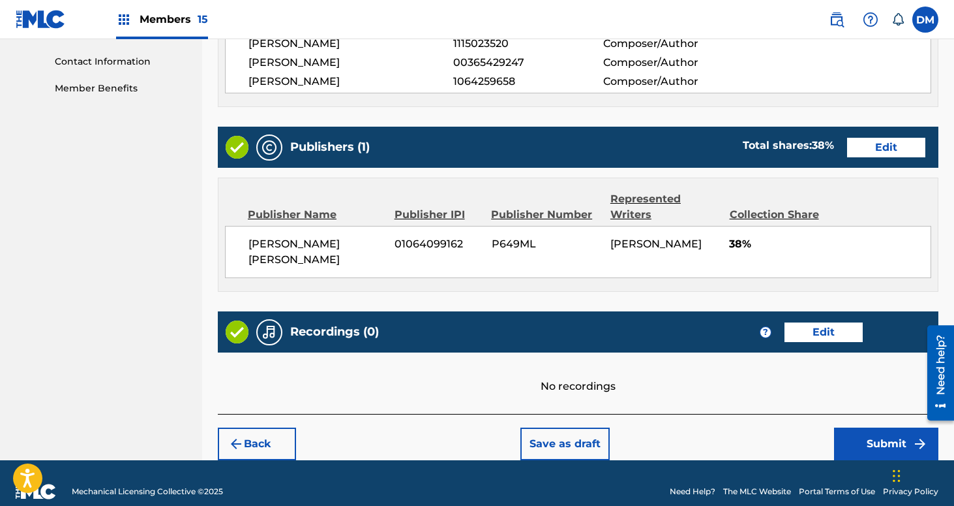
click at [879, 427] on button "Submit" at bounding box center [886, 443] width 104 height 33
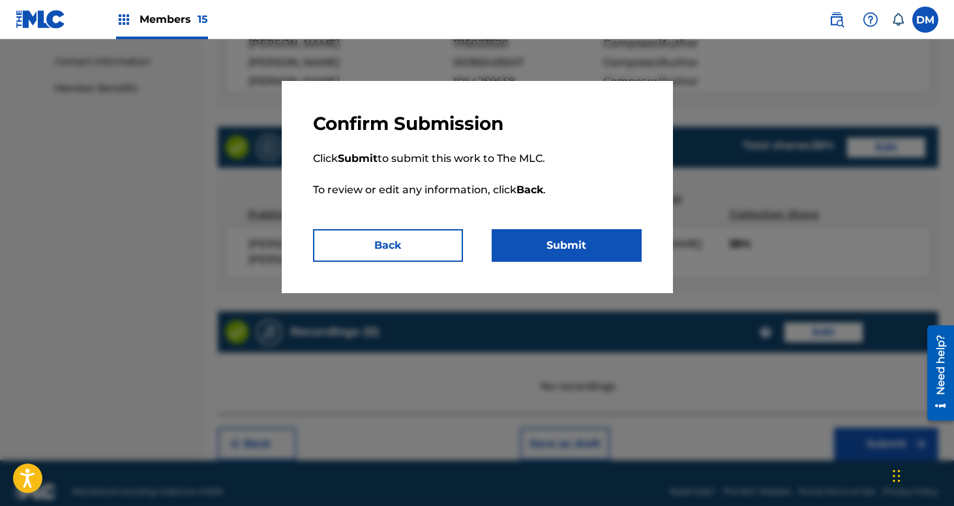
click at [605, 260] on button "Submit" at bounding box center [567, 245] width 150 height 33
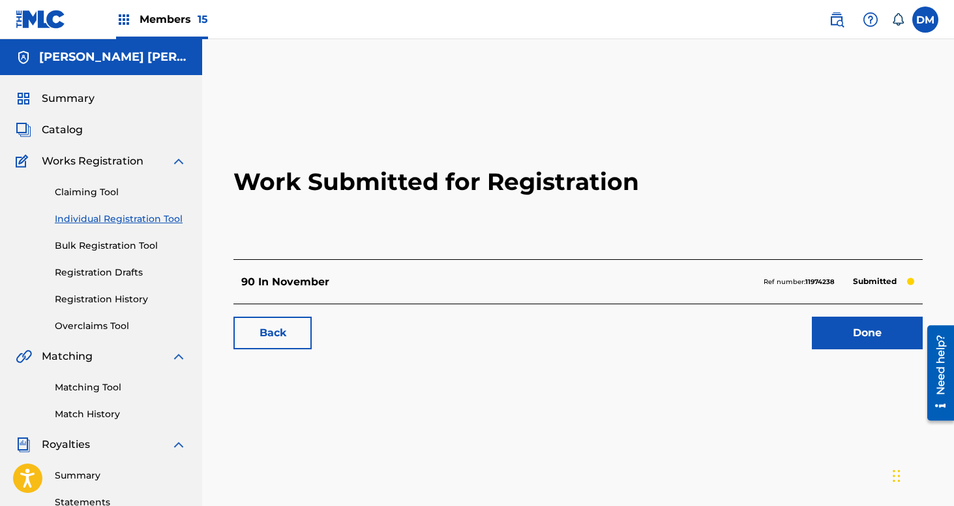
click at [895, 335] on link "Done" at bounding box center [867, 332] width 111 height 33
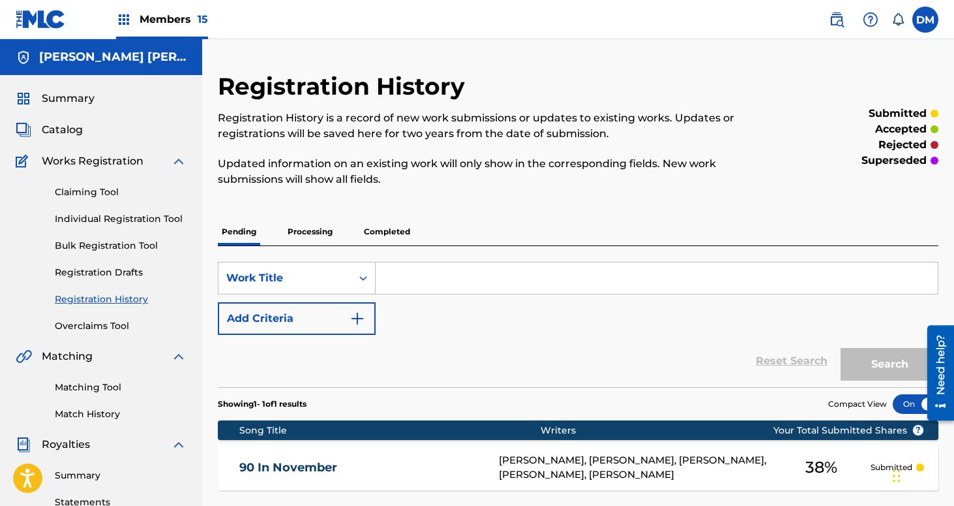
click at [129, 215] on link "Individual Registration Tool" at bounding box center [121, 219] width 132 height 14
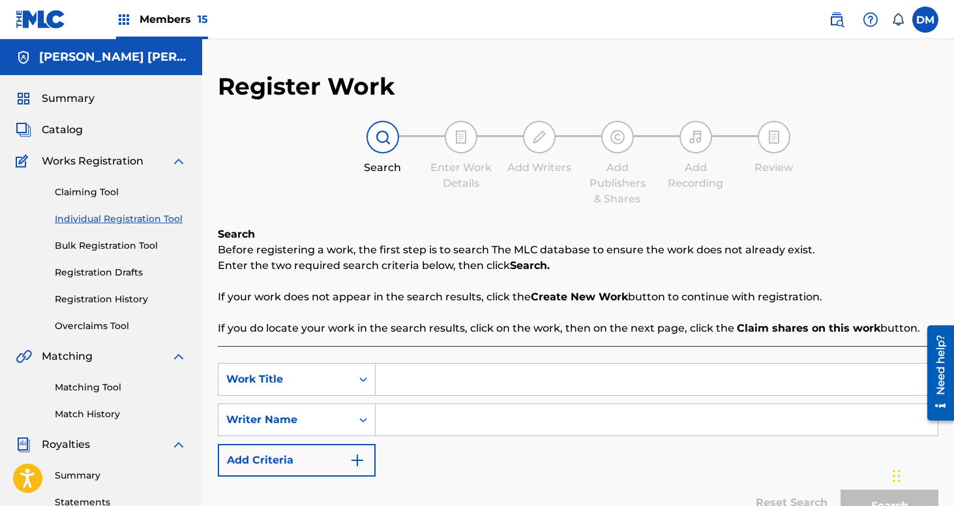
click at [495, 384] on input "Search Form" at bounding box center [657, 378] width 562 height 31
type input "I took the shot"
click at [489, 412] on input "Search Form" at bounding box center [657, 419] width 562 height 31
click at [841, 489] on button "Search" at bounding box center [890, 505] width 98 height 33
type input "howerton"
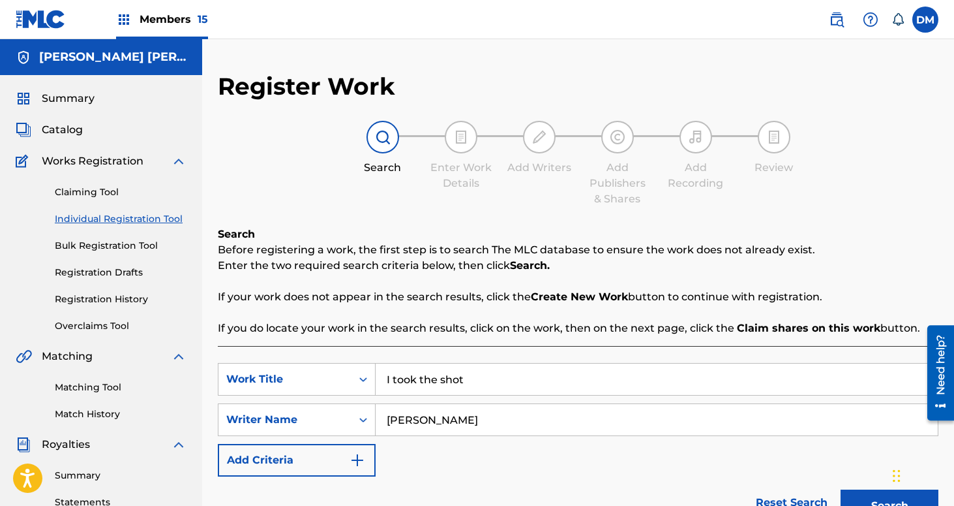
click at [841, 489] on button "Search" at bounding box center [890, 505] width 98 height 33
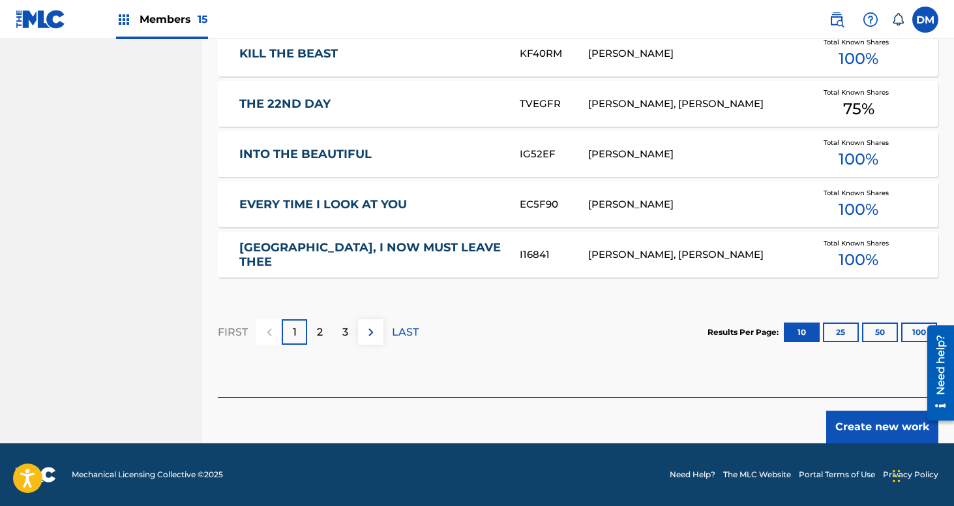
click at [849, 430] on button "Create new work" at bounding box center [883, 426] width 112 height 33
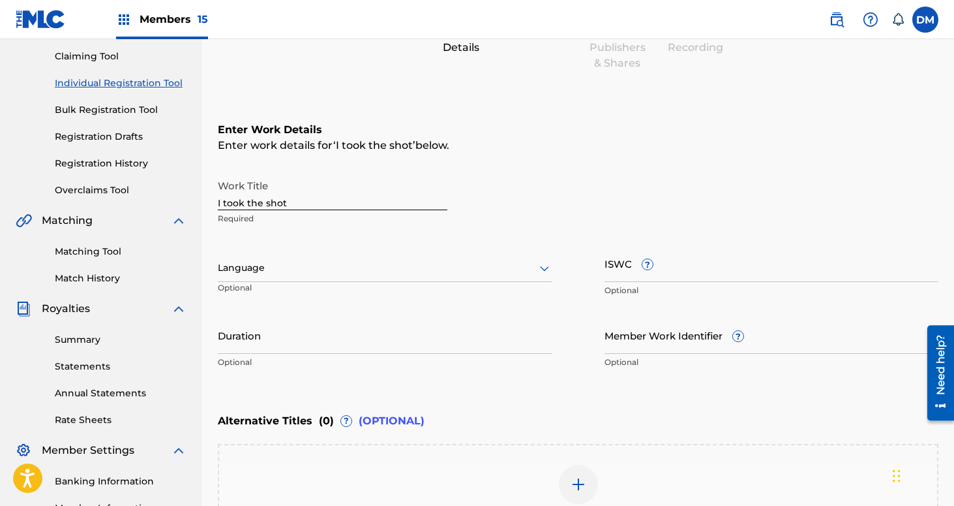
scroll to position [117, 0]
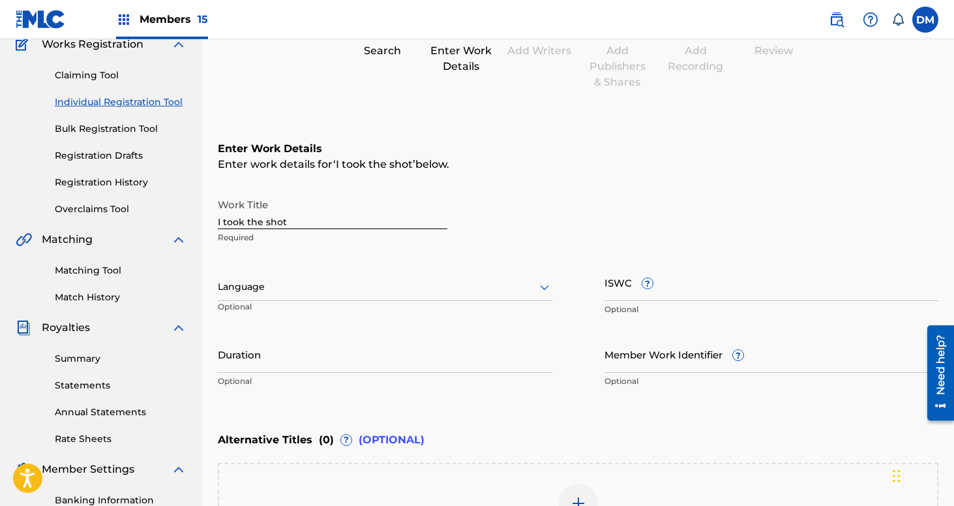
click at [229, 221] on input "I took the shot" at bounding box center [333, 210] width 230 height 37
type input "I Took the Shot"
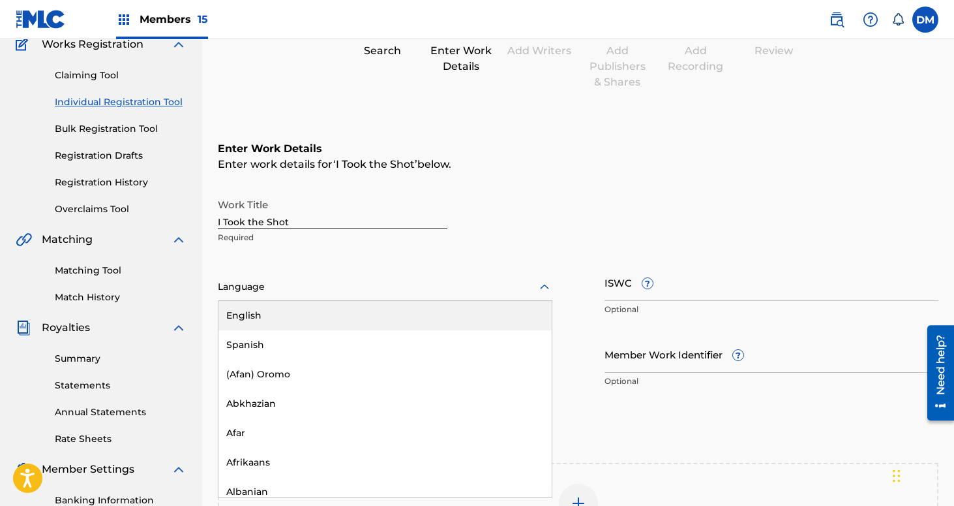
click at [345, 288] on div at bounding box center [385, 287] width 335 height 16
click at [321, 323] on div "English" at bounding box center [385, 315] width 333 height 29
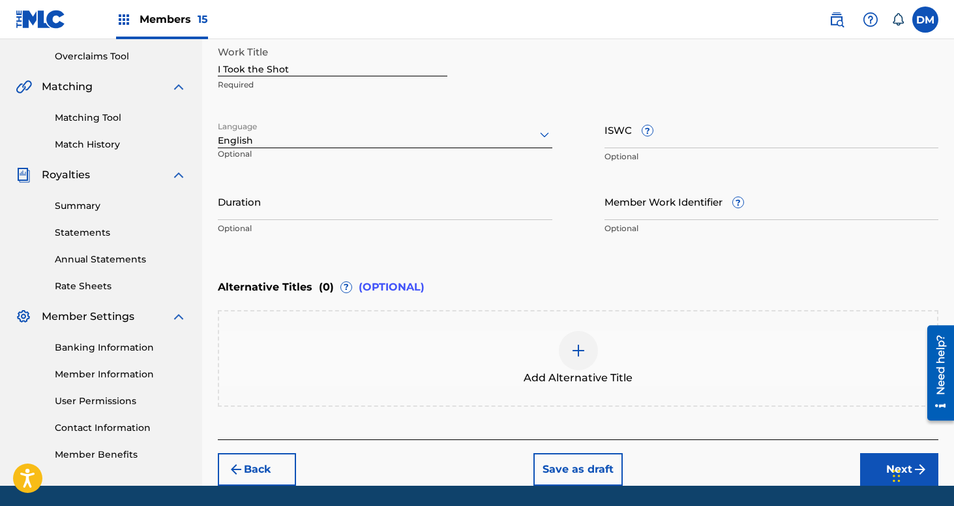
scroll to position [311, 0]
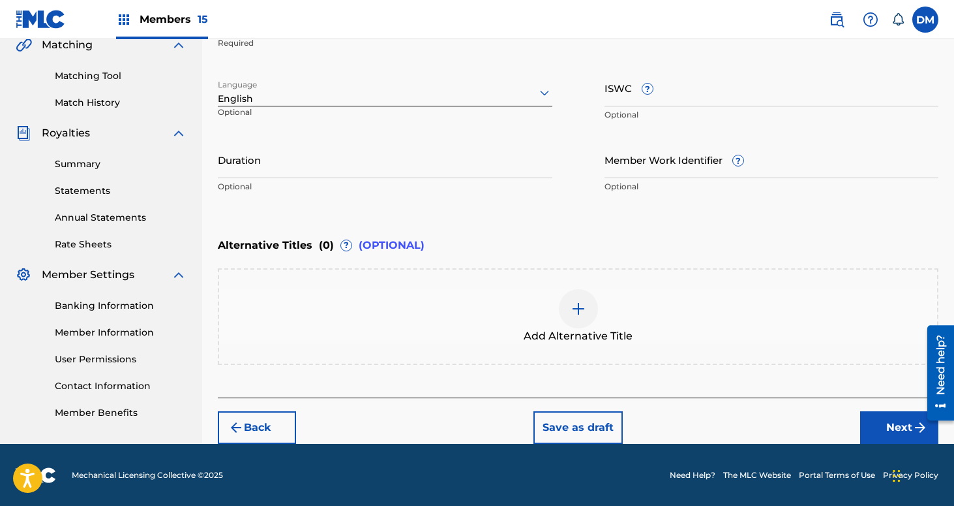
click at [896, 416] on button "Next" at bounding box center [900, 427] width 78 height 33
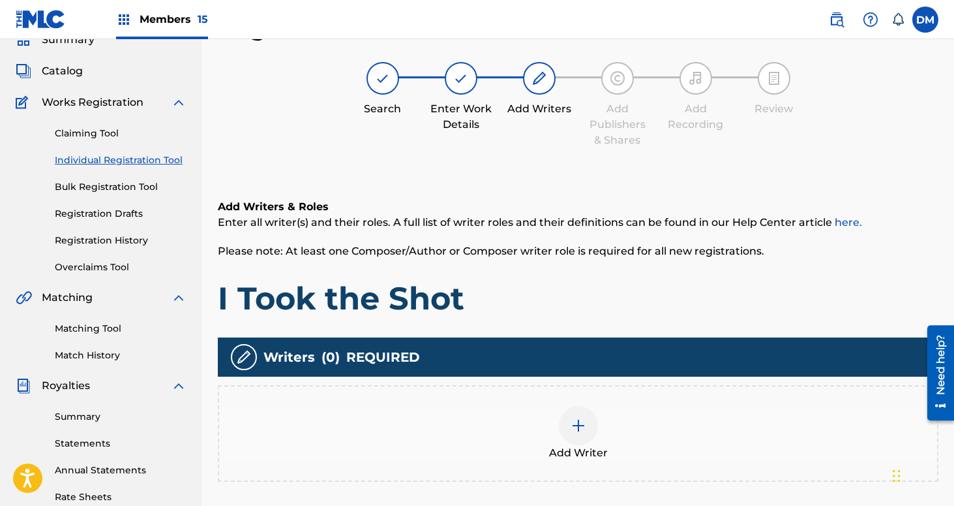
scroll to position [303, 0]
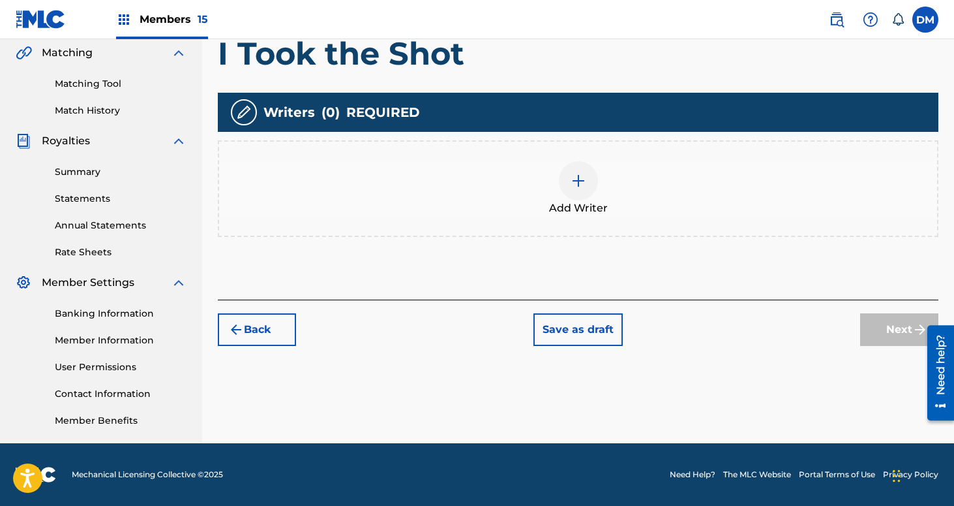
click at [245, 331] on button "Back" at bounding box center [257, 329] width 78 height 33
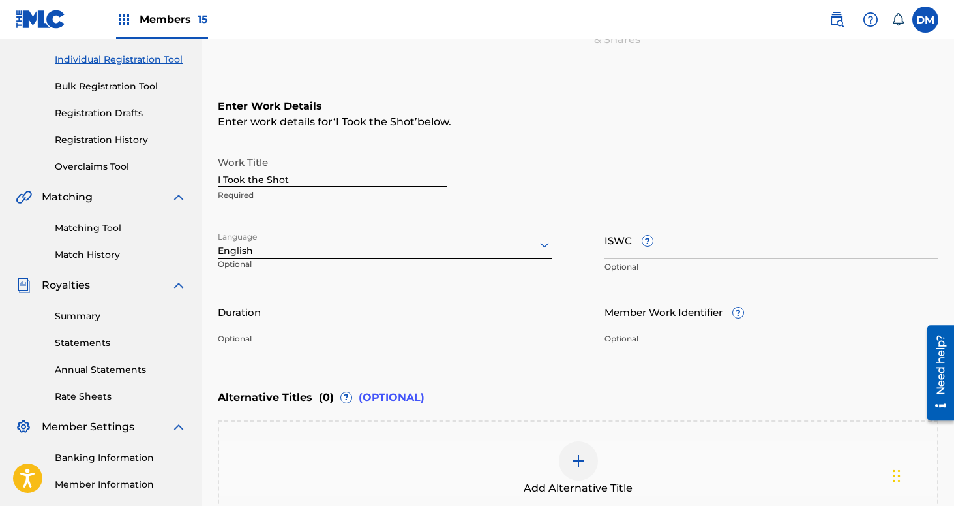
scroll to position [145, 0]
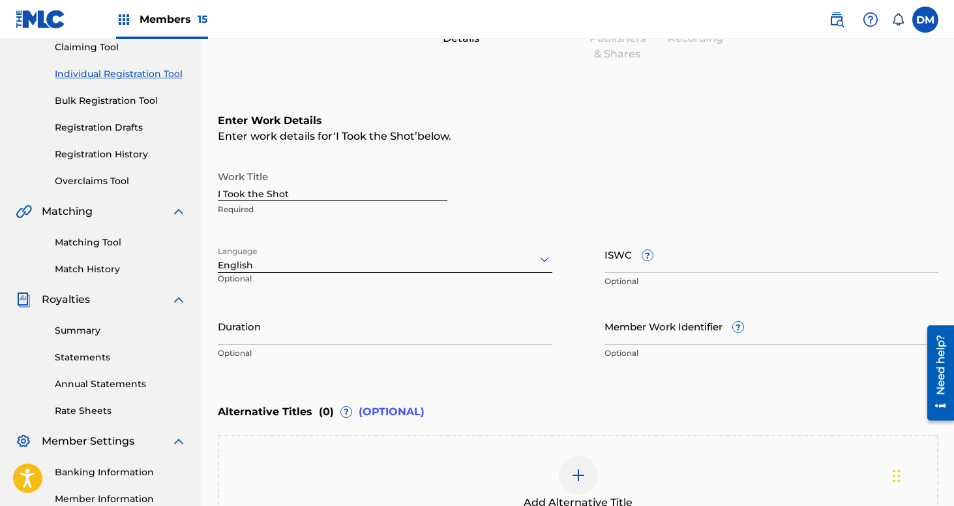
click at [251, 192] on input "I Took the Shot" at bounding box center [333, 182] width 230 height 37
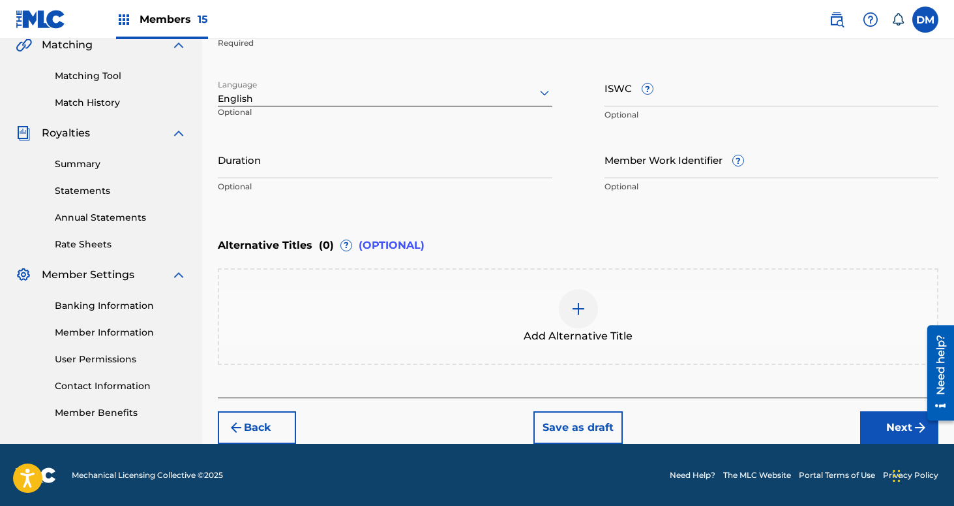
type input "I Took The Shot"
click at [883, 419] on button "Next" at bounding box center [900, 427] width 78 height 33
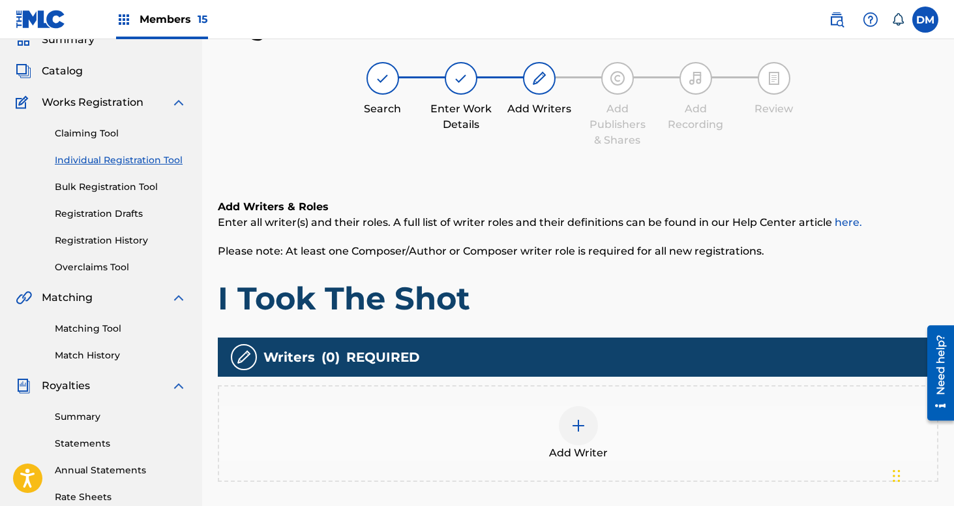
scroll to position [303, 0]
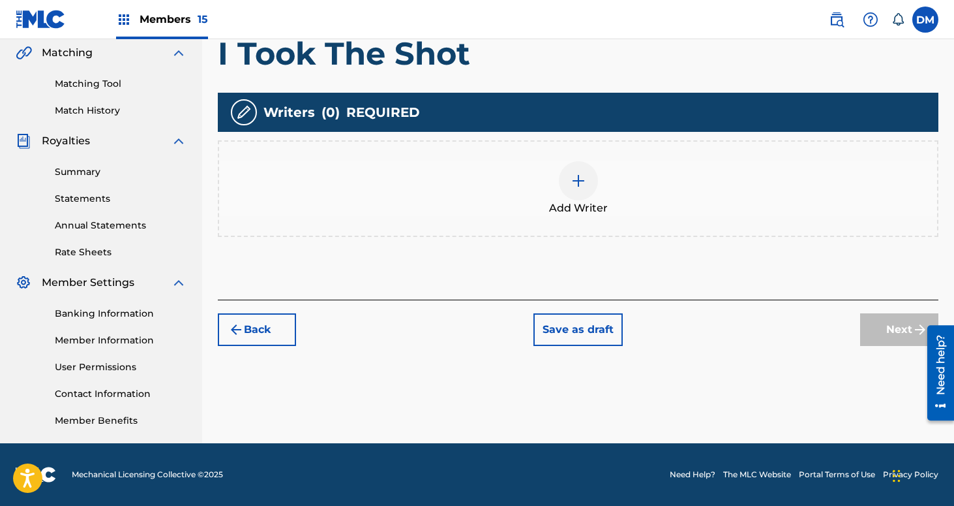
click at [574, 176] on img at bounding box center [579, 181] width 16 height 16
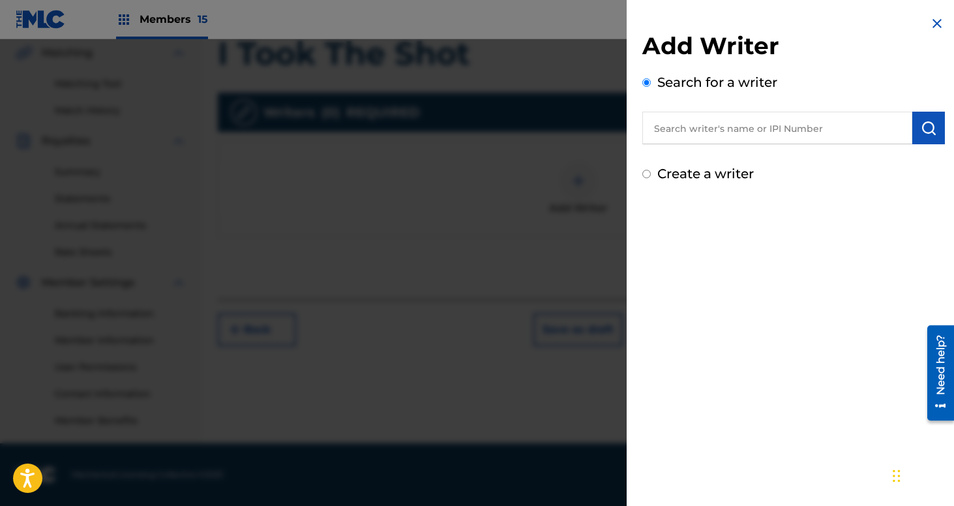
click at [709, 134] on input "text" at bounding box center [778, 128] width 270 height 33
type input "blair howerton"
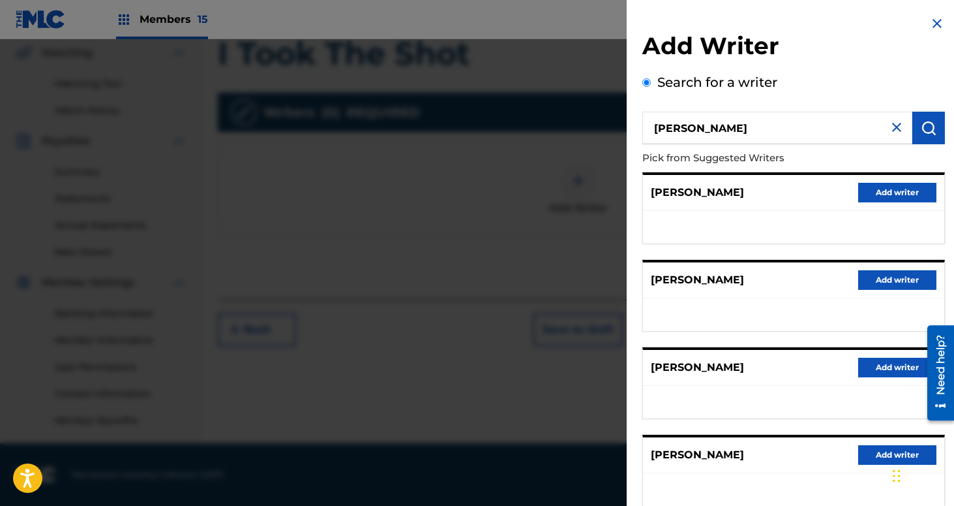
scroll to position [170, 0]
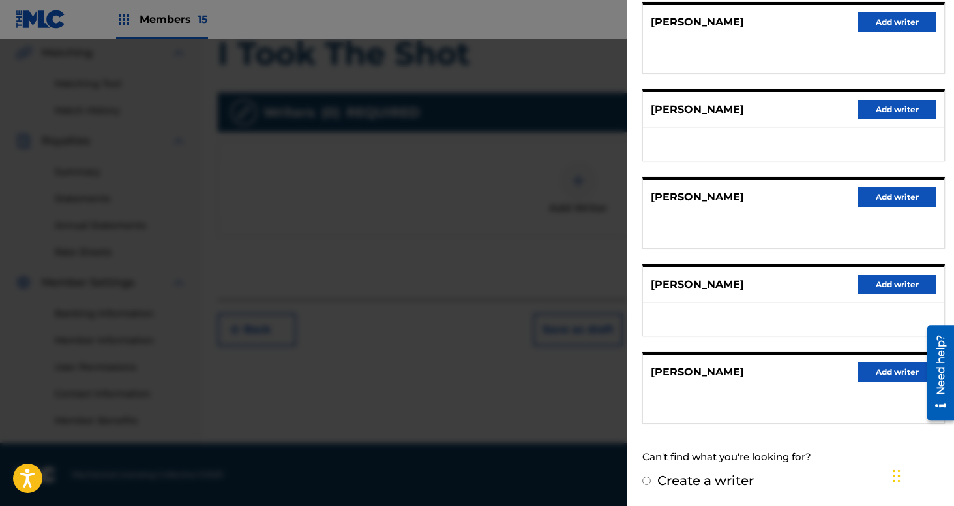
click at [598, 218] on div at bounding box center [477, 292] width 954 height 506
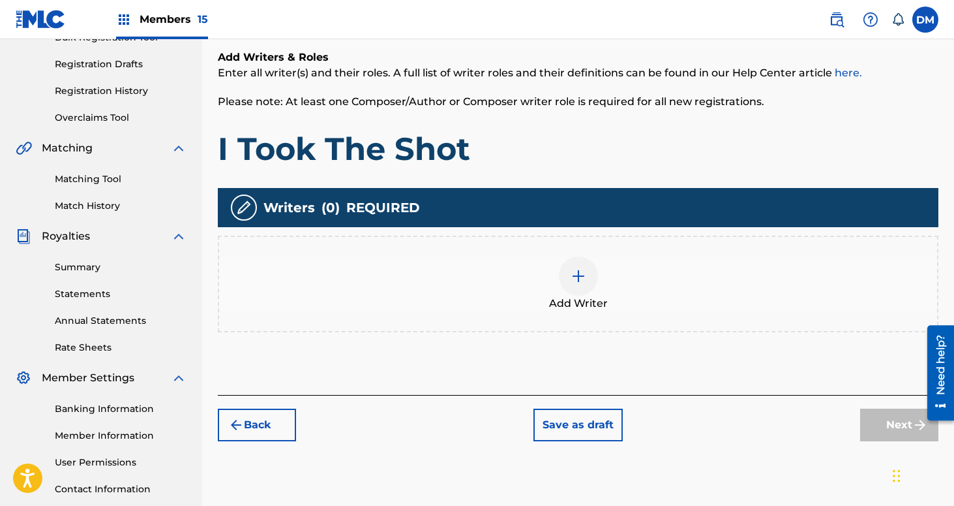
scroll to position [175, 0]
